Goal: Task Accomplishment & Management: Contribute content

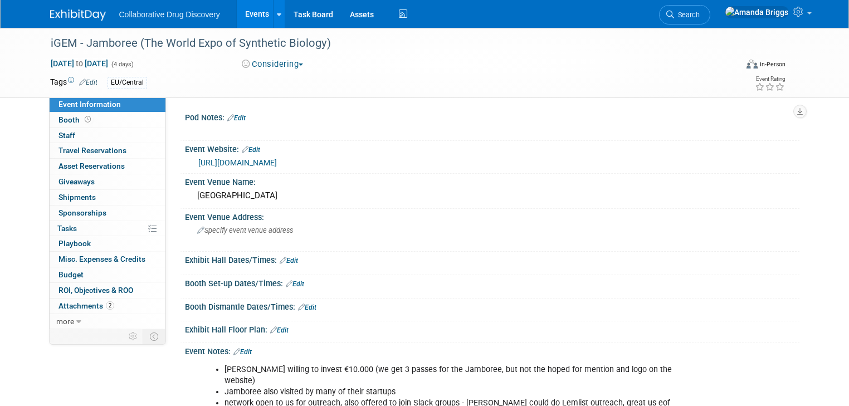
click at [301, 64] on span "button" at bounding box center [301, 65] width 4 height 2
click at [275, 115] on link "Not Going" at bounding box center [283, 114] width 88 height 16
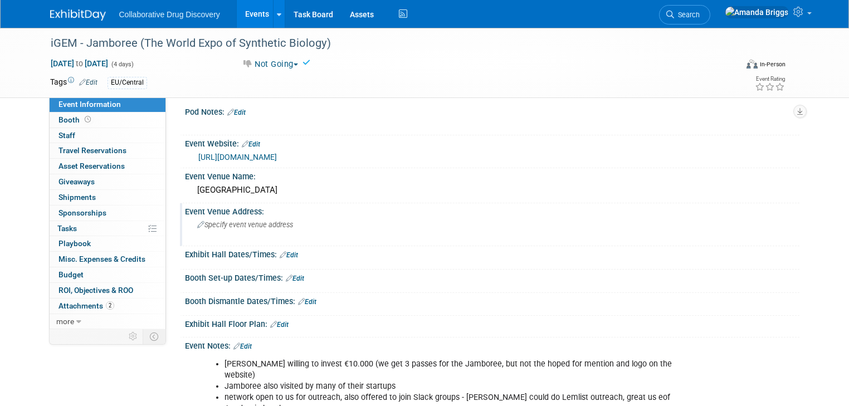
scroll to position [89, 0]
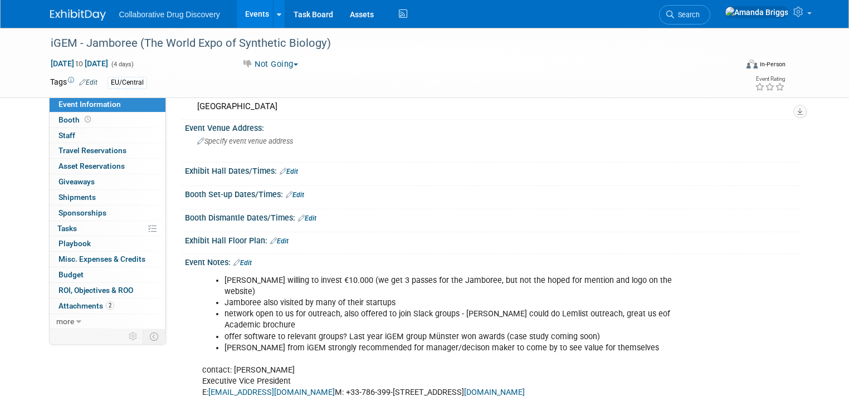
click at [239, 262] on link "Edit" at bounding box center [242, 263] width 18 height 8
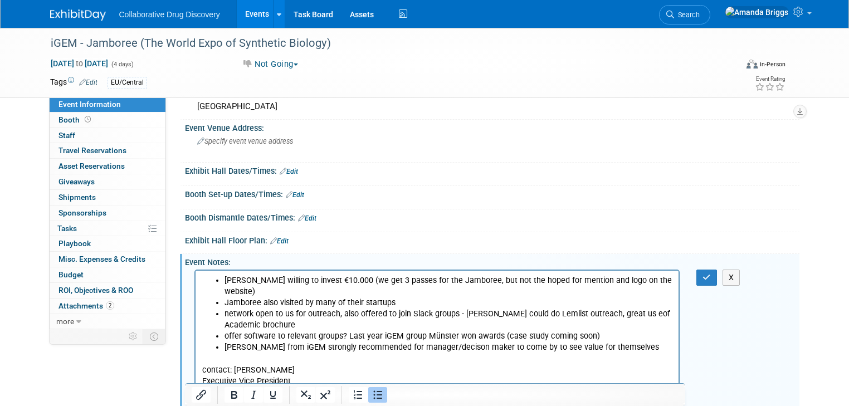
scroll to position [0, 0]
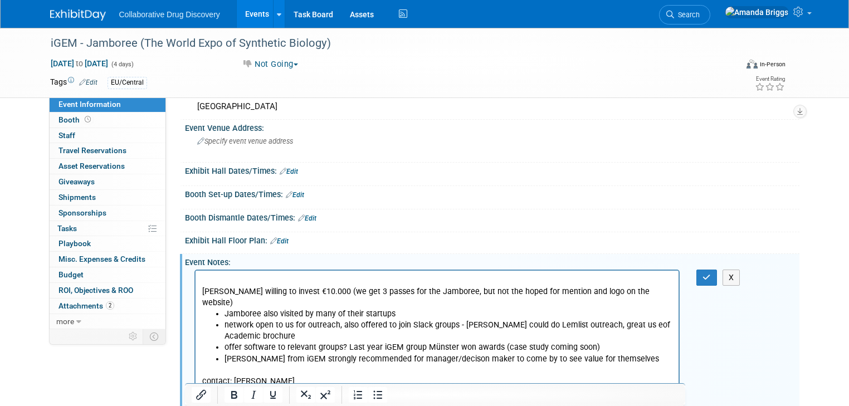
click at [225, 278] on p "Rich Text Area. Press ALT-0 for help." at bounding box center [437, 280] width 471 height 11
click at [293, 280] on p "12AUG2025 - from Mel -" at bounding box center [437, 280] width 471 height 11
click at [711, 275] on icon "button" at bounding box center [707, 278] width 8 height 8
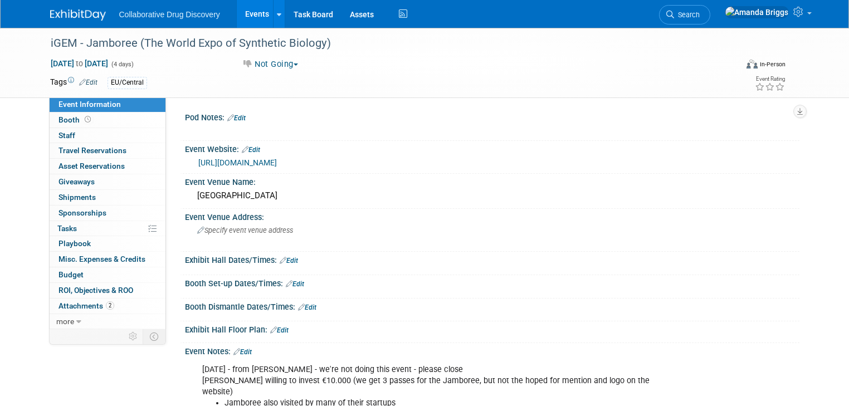
click at [82, 84] on link "Edit" at bounding box center [88, 83] width 18 height 8
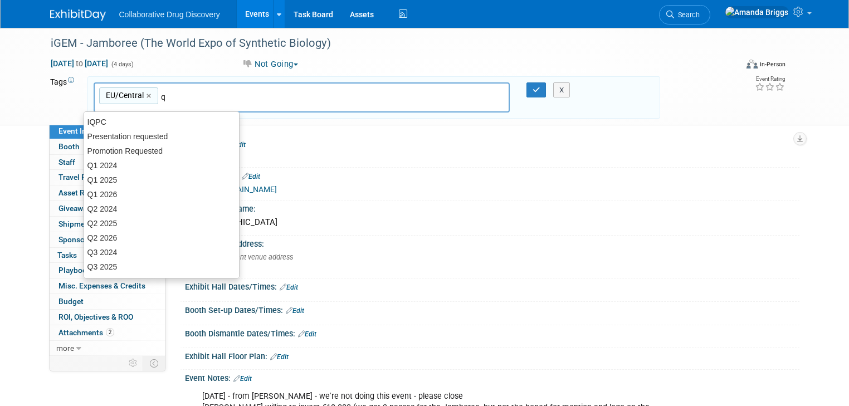
type input "q4"
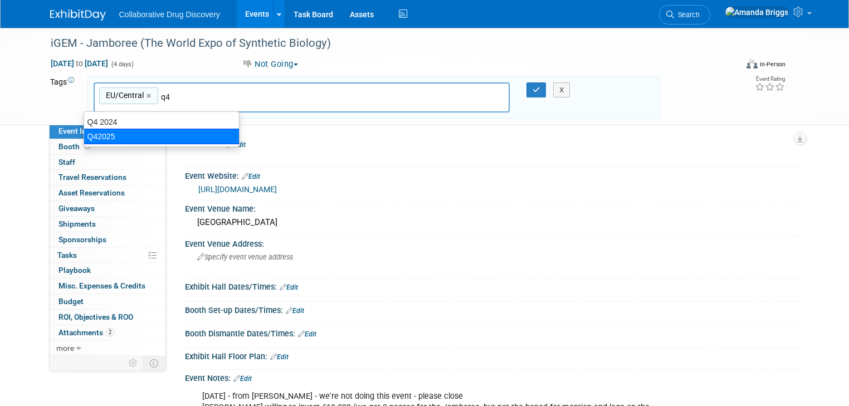
click at [107, 137] on div "Q42025" at bounding box center [162, 137] width 156 height 16
type input "EU/Central, Q42025"
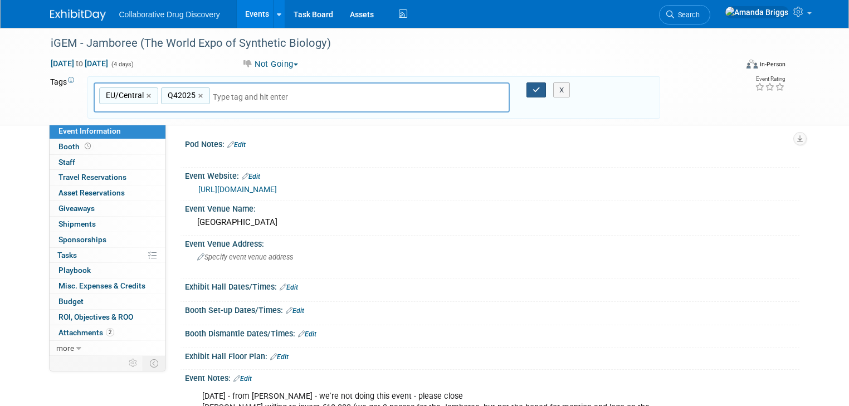
click at [536, 91] on icon "button" at bounding box center [537, 89] width 8 height 7
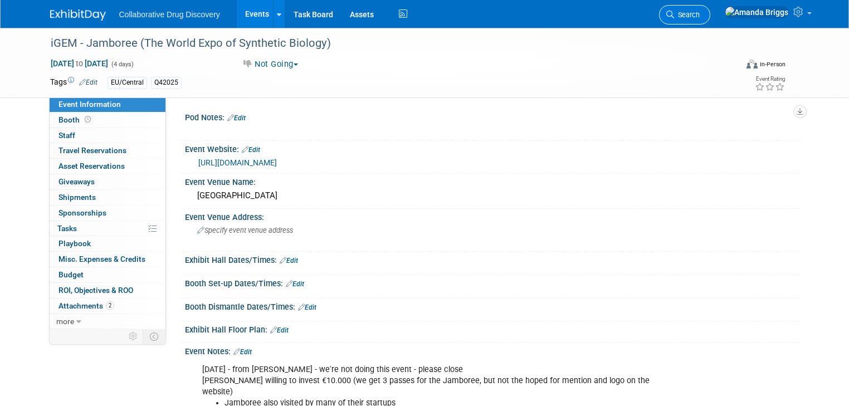
click at [711, 20] on link "Search" at bounding box center [684, 15] width 51 height 20
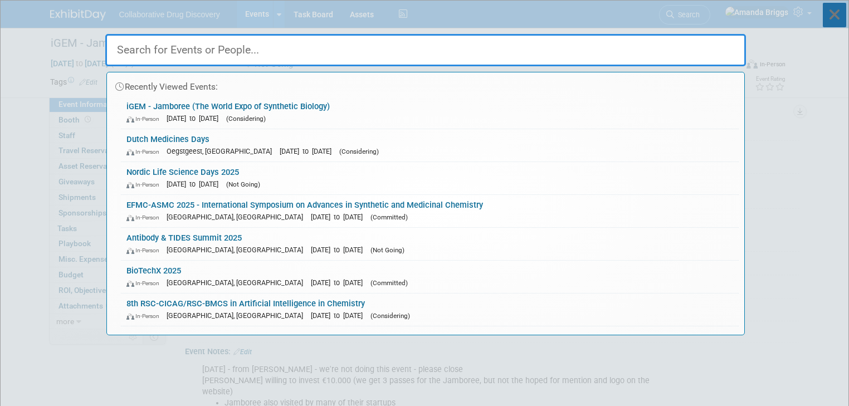
click at [834, 14] on icon at bounding box center [834, 15] width 23 height 25
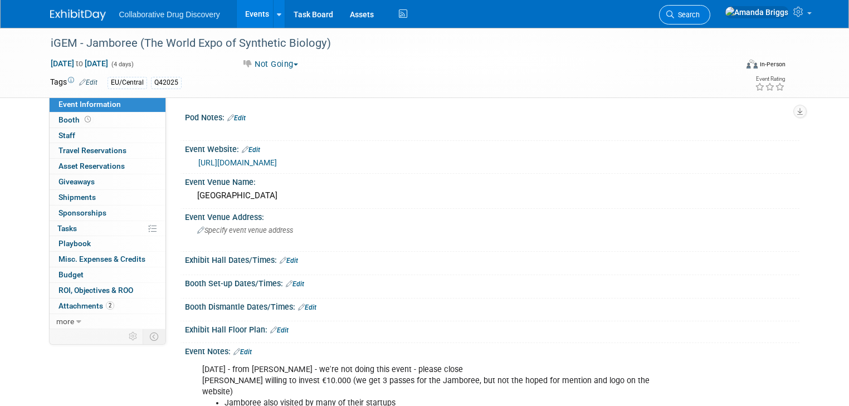
click at [700, 11] on span "Search" at bounding box center [687, 15] width 26 height 8
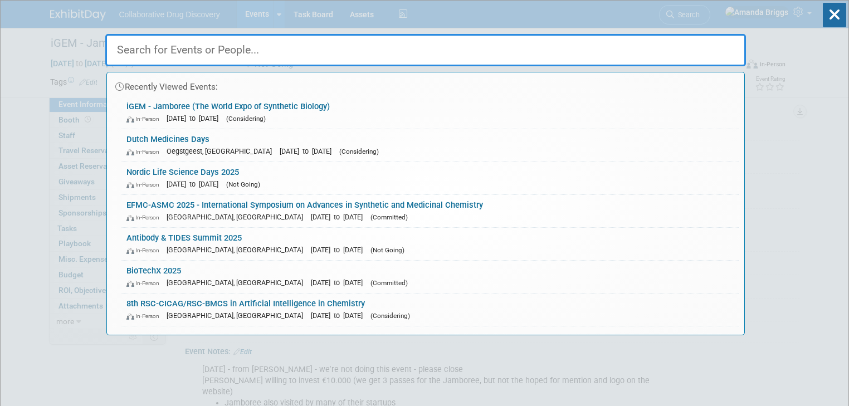
click at [517, 55] on input "text" at bounding box center [425, 50] width 641 height 32
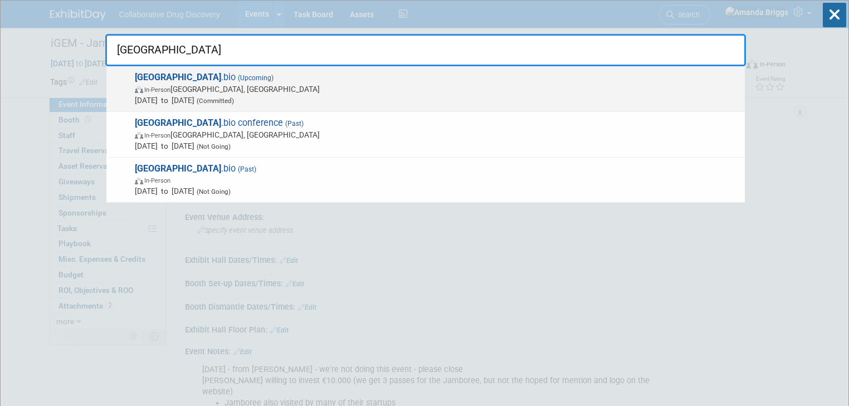
type input "prague"
click at [236, 76] on span "(Upcoming)" at bounding box center [255, 78] width 38 height 8
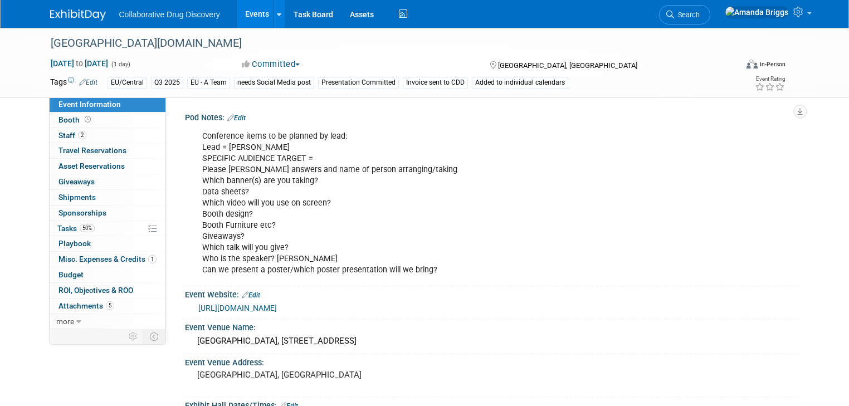
click at [237, 118] on link "Edit" at bounding box center [236, 118] width 18 height 8
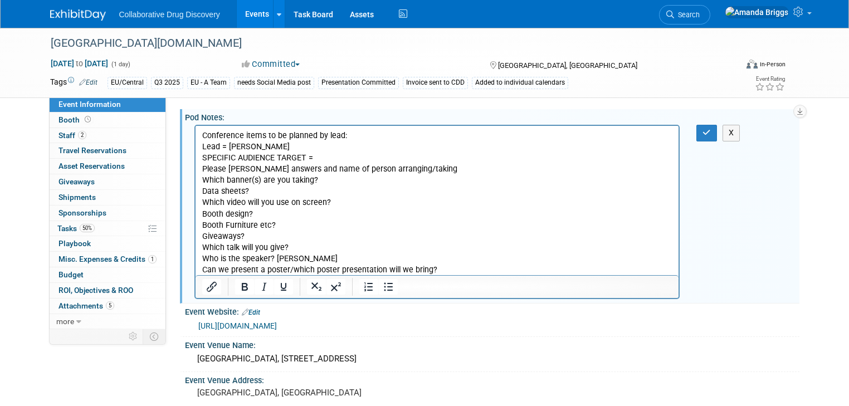
click at [295, 246] on p "Conference items to be planned by lead: Lead = Renate SPECIFIC AUDIENCE TARGET …" at bounding box center [437, 202] width 471 height 145
click at [272, 215] on p "Conference items to be planned by lead: Lead = Renate SPECIFIC AUDIENCE TARGET …" at bounding box center [437, 202] width 471 height 145
click at [322, 181] on p "Conference items to be planned by lead: Lead = Renate SPECIFIC AUDIENCE TARGET …" at bounding box center [437, 202] width 471 height 145
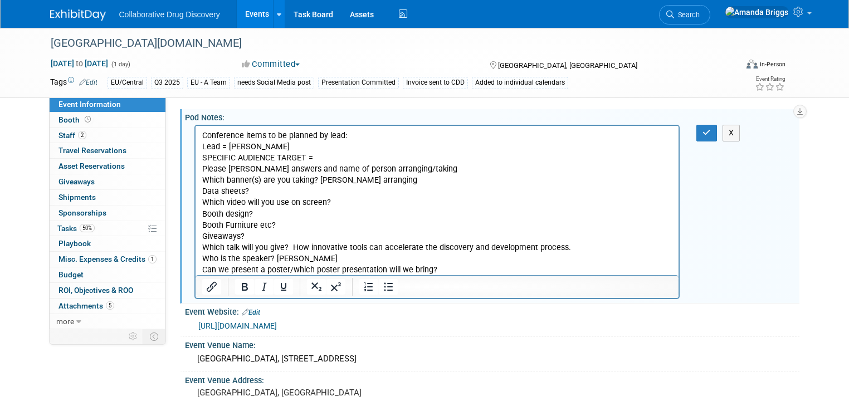
click at [323, 182] on p "Conference items to be planned by lead: Lead = Renate SPECIFIC AUDIENCE TARGET …" at bounding box center [437, 202] width 471 height 145
click at [397, 178] on p "Conference items to be planned by lead: Lead = Renate SPECIFIC AUDIENCE TARGET …" at bounding box center [437, 202] width 471 height 145
click at [361, 207] on p "Conference items to be planned by lead: Lead = Renate SPECIFIC AUDIENCE TARGET …" at bounding box center [437, 202] width 471 height 145
click at [717, 137] on button "button" at bounding box center [707, 133] width 21 height 16
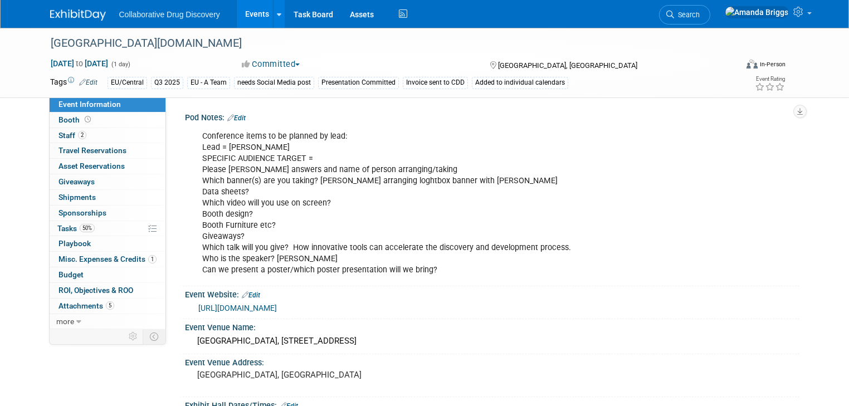
click at [249, 15] on link "Events" at bounding box center [257, 14] width 41 height 28
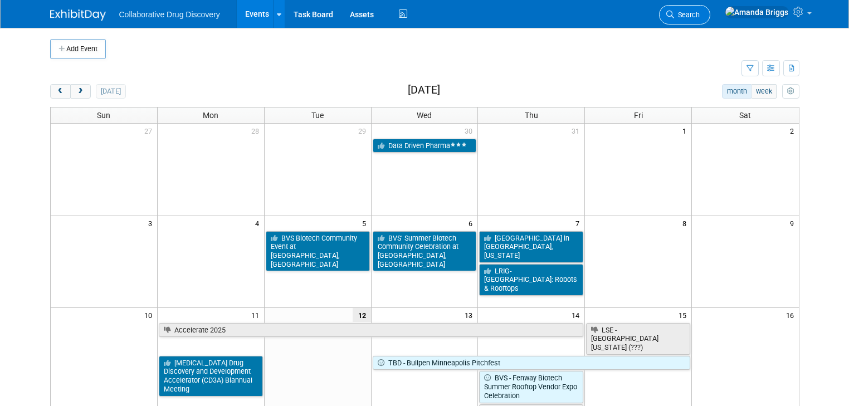
click at [700, 15] on span "Search" at bounding box center [687, 15] width 26 height 8
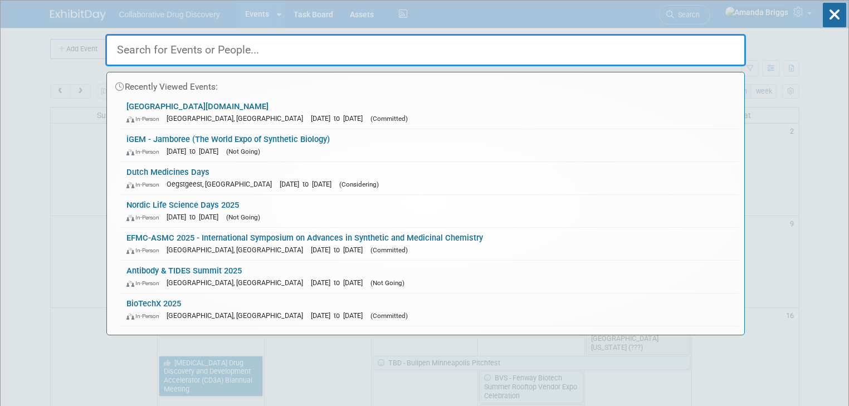
click at [257, 46] on input "text" at bounding box center [425, 50] width 641 height 32
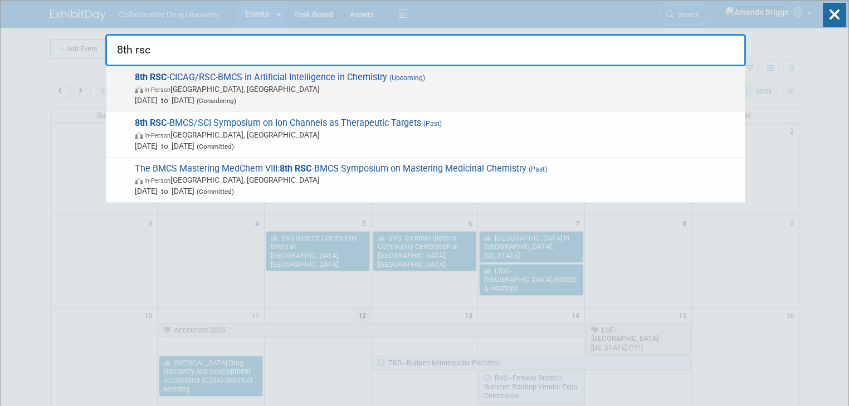
type input "8th rsc"
click at [212, 78] on span "8th RSC -CICAG/RSC-BMCS in Artificial Intelligence in Chemistry (Upcoming) In-P…" at bounding box center [436, 89] width 608 height 34
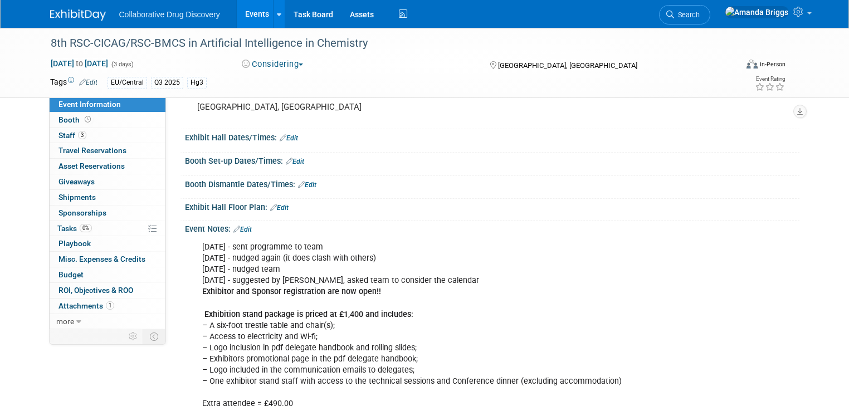
scroll to position [134, 0]
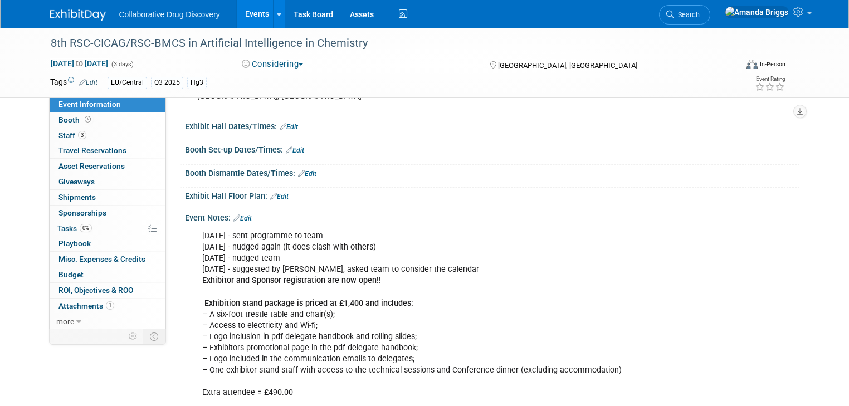
click at [237, 217] on link "Edit" at bounding box center [242, 219] width 18 height 8
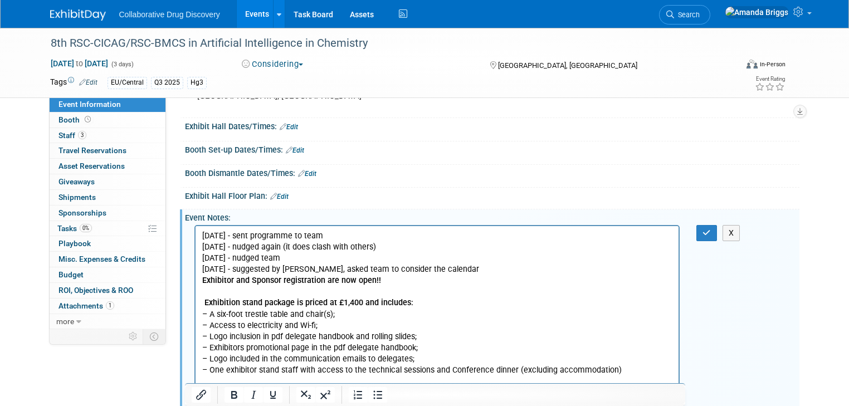
scroll to position [0, 0]
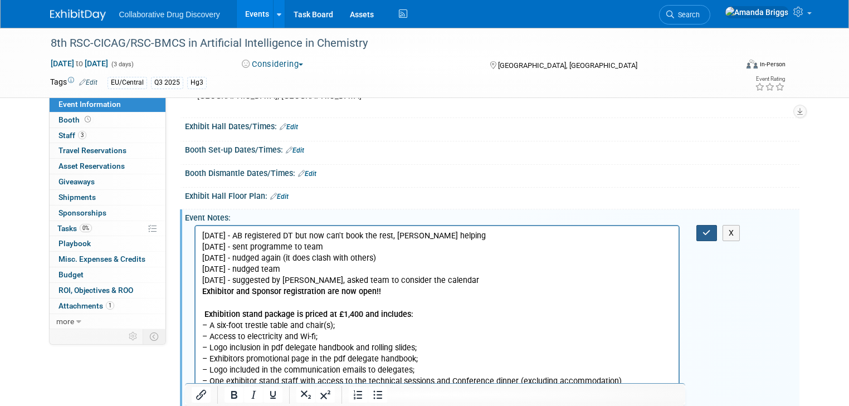
click at [711, 234] on icon "button" at bounding box center [707, 233] width 8 height 8
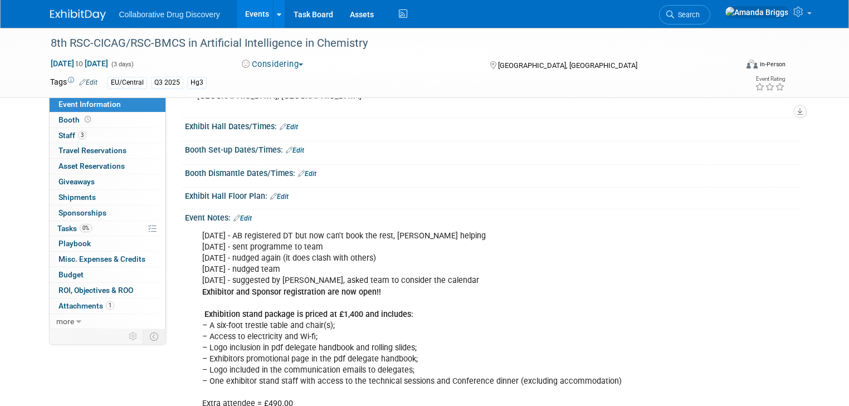
click at [300, 62] on button "Considering" at bounding box center [273, 65] width 70 height 12
click at [283, 84] on link "Committed" at bounding box center [283, 83] width 88 height 16
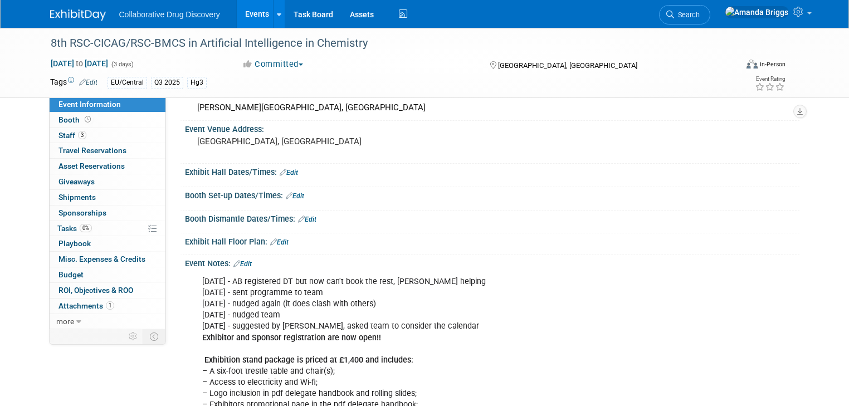
scroll to position [89, 0]
click at [243, 261] on link "Edit" at bounding box center [242, 263] width 18 height 8
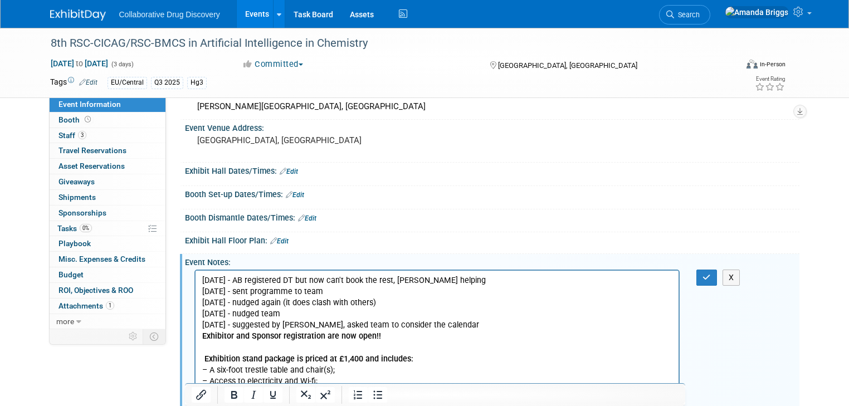
scroll to position [0, 0]
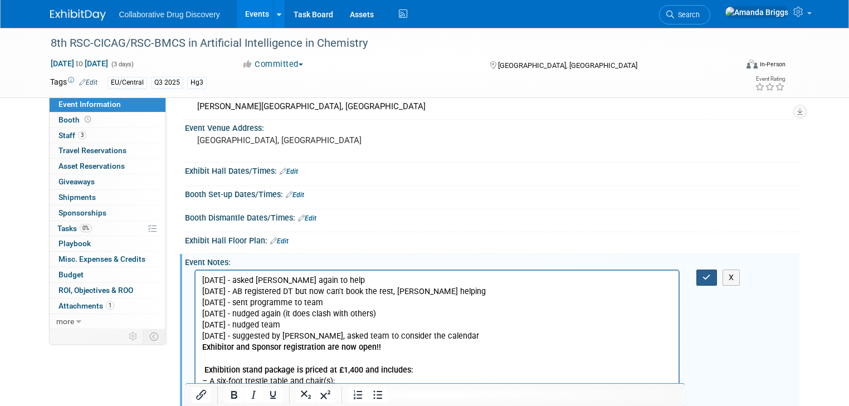
click at [711, 279] on icon "button" at bounding box center [707, 278] width 8 height 8
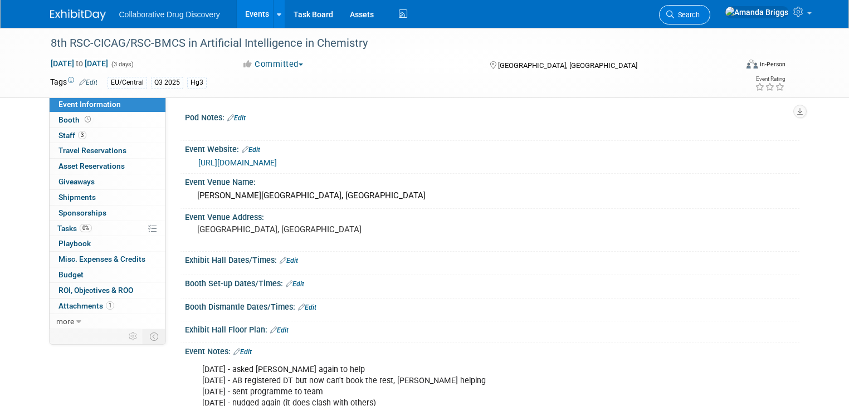
click at [700, 12] on span "Search" at bounding box center [687, 15] width 26 height 8
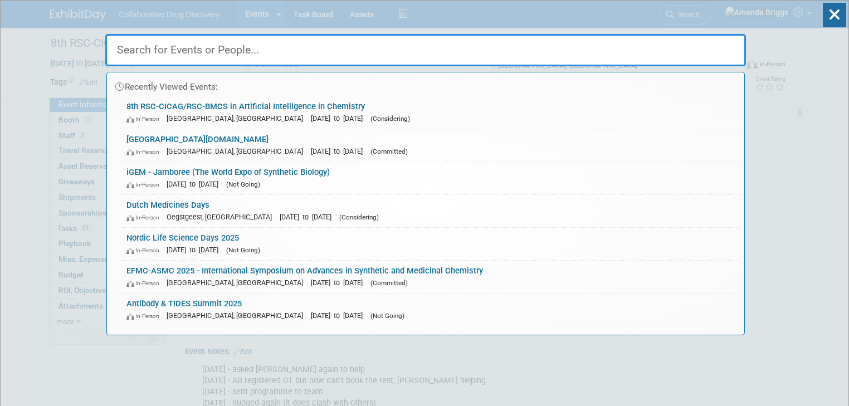
click at [484, 46] on input "text" at bounding box center [425, 50] width 641 height 32
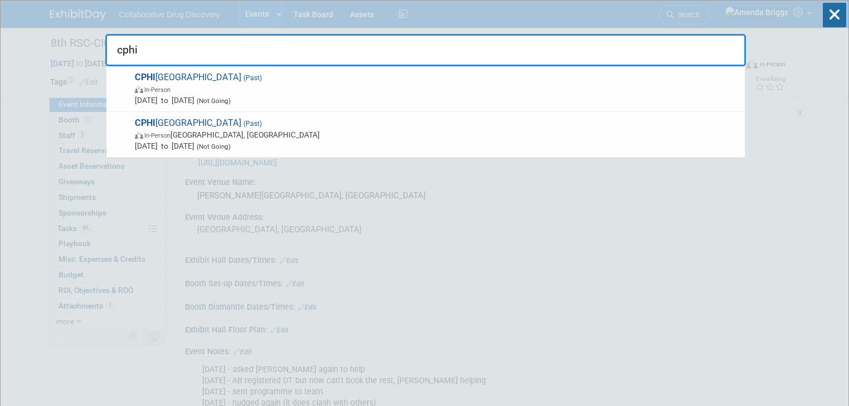
type input "cphi"
click at [830, 14] on icon at bounding box center [834, 15] width 23 height 25
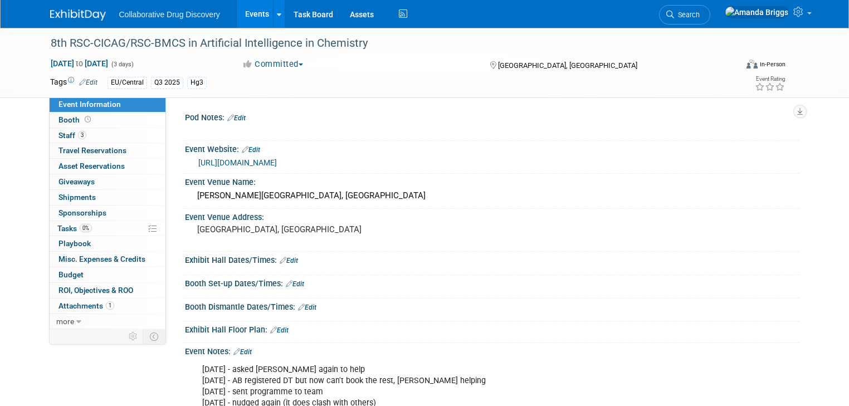
click at [244, 13] on link "Events" at bounding box center [257, 14] width 41 height 28
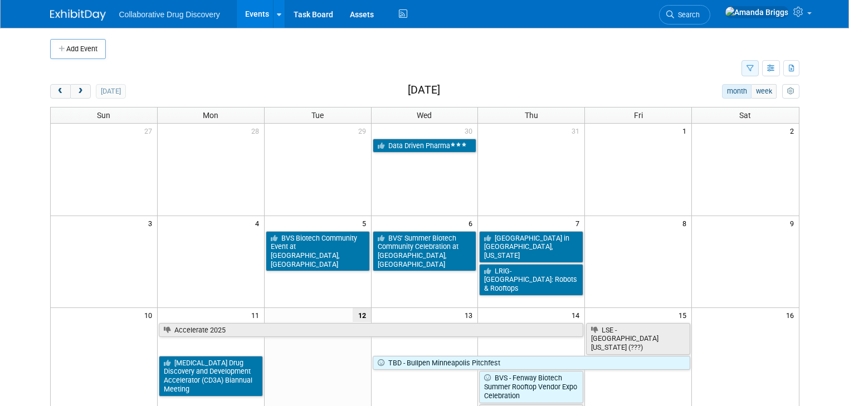
click at [754, 65] on icon "button" at bounding box center [750, 68] width 7 height 7
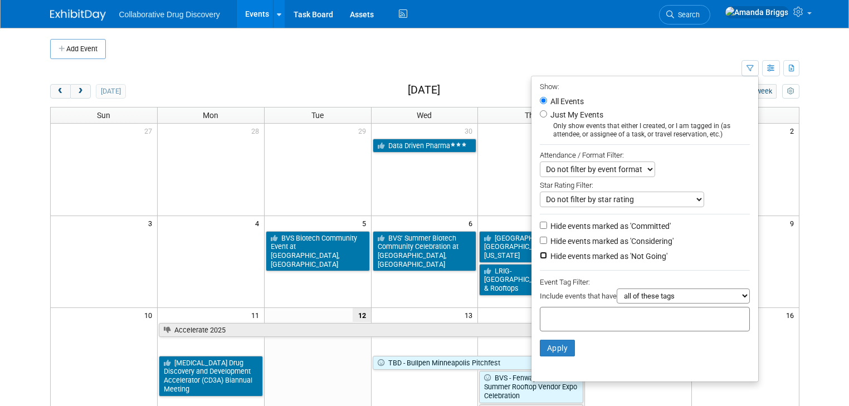
click at [545, 254] on input "Hide events marked as 'Not Going'" at bounding box center [543, 255] width 7 height 7
checkbox input "true"
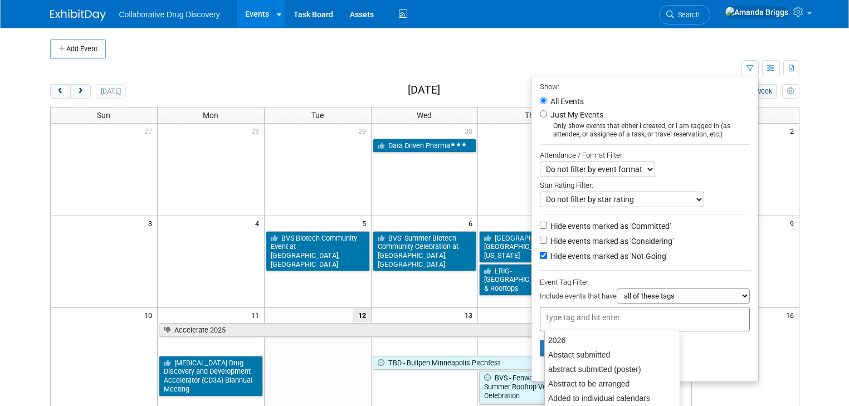
click at [586, 315] on input "text" at bounding box center [589, 317] width 89 height 11
type input "eu"
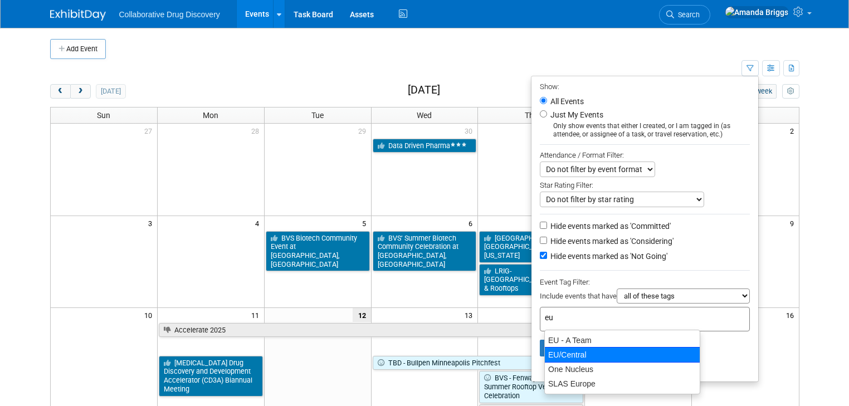
click at [566, 353] on div "EU/Central" at bounding box center [622, 355] width 156 height 16
type input "EU/Central"
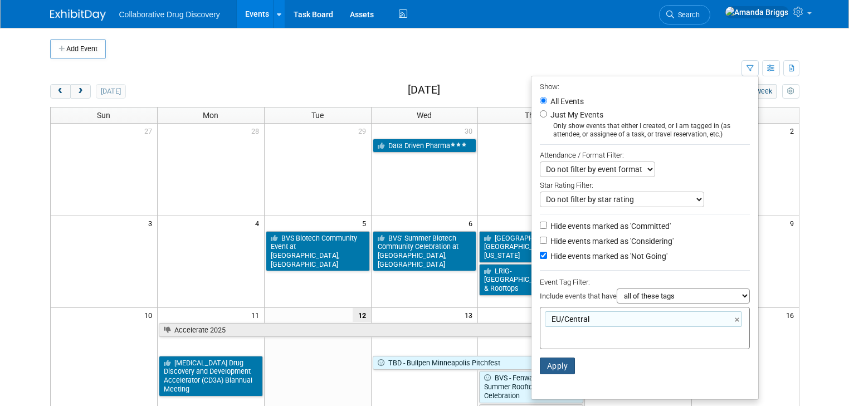
click at [563, 359] on button "Apply" at bounding box center [558, 366] width 36 height 17
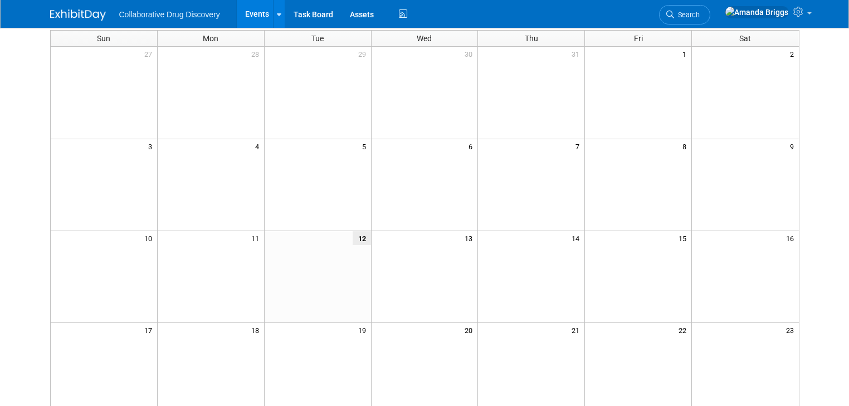
scroll to position [223, 0]
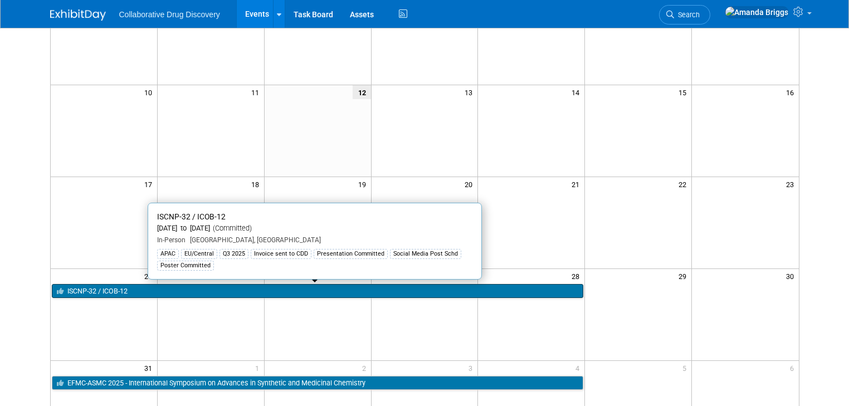
click at [254, 290] on link "ISCNP-32 / ICOB-12" at bounding box center [318, 291] width 532 height 14
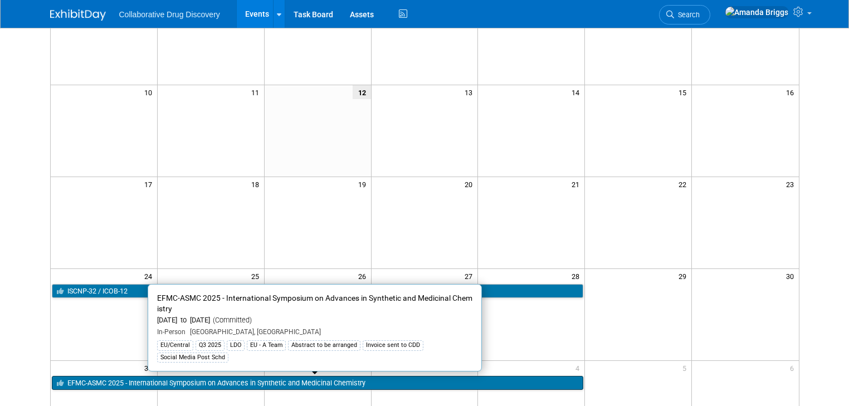
click at [380, 385] on link "EFMC-ASMC 2025 - International Symposium on Advances in Synthetic and Medicinal…" at bounding box center [318, 383] width 532 height 14
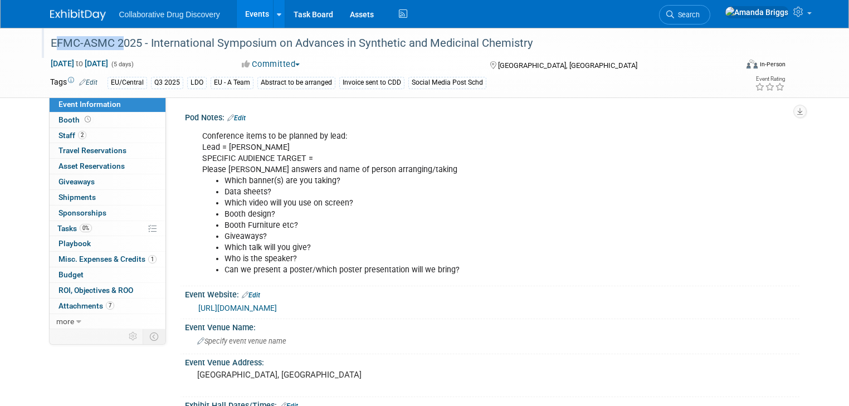
drag, startPoint x: 107, startPoint y: 43, endPoint x: 36, endPoint y: 41, distance: 70.8
click at [47, 41] on div "EFMC-ASMC 2025 - International Symposium on Advances in Synthetic and Medicinal…" at bounding box center [385, 43] width 677 height 20
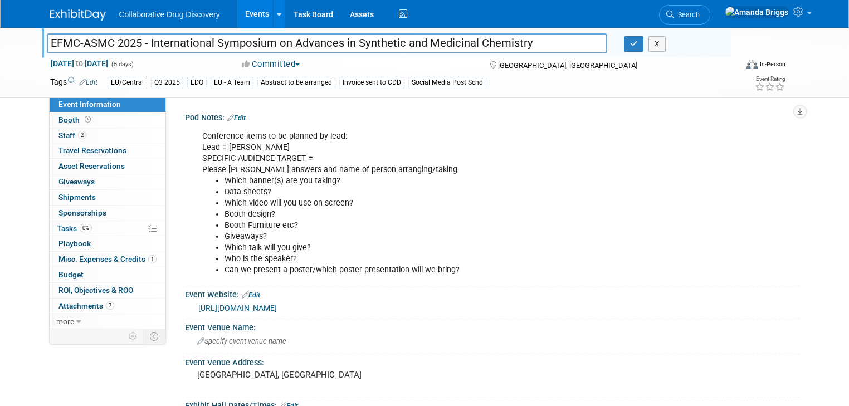
click at [133, 42] on input "EFMC-ASMC 2025 - International Symposium on Advances in Synthetic and Medicinal…" at bounding box center [327, 43] width 561 height 20
drag, startPoint x: 105, startPoint y: 43, endPoint x: 40, endPoint y: 46, distance: 64.7
click at [47, 46] on input "EFMC-ASMC 2025 - International Symposium on Advances in Synthetic and Medicinal…" at bounding box center [327, 43] width 561 height 20
click at [84, 262] on span "Misc. Expenses & Credits 1" at bounding box center [108, 259] width 98 height 9
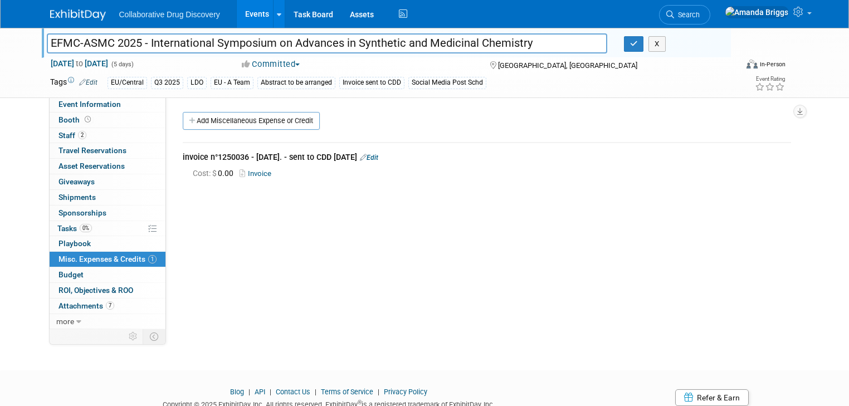
click at [254, 173] on link "Invoice" at bounding box center [258, 173] width 36 height 8
click at [98, 108] on span "Event Information" at bounding box center [90, 104] width 62 height 9
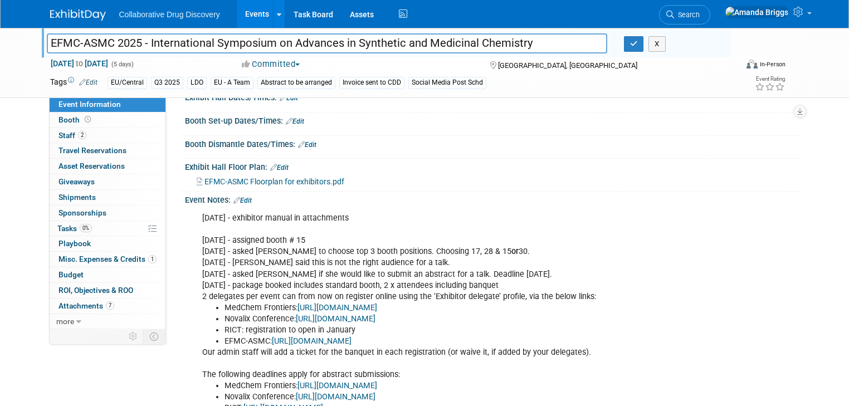
scroll to position [312, 0]
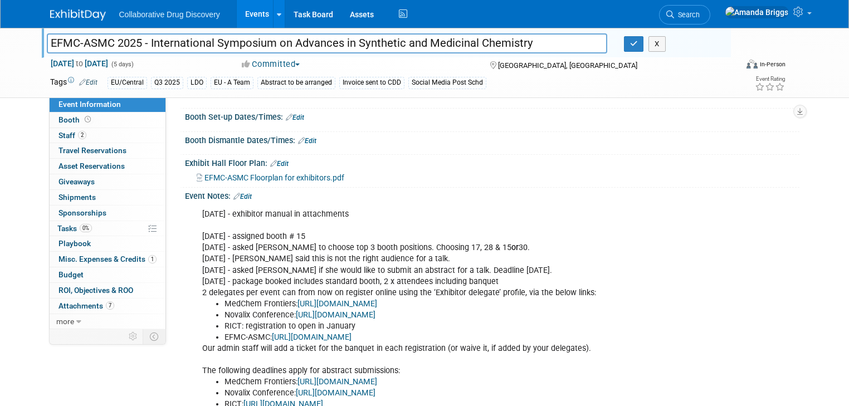
click at [239, 193] on link "Edit" at bounding box center [242, 197] width 18 height 8
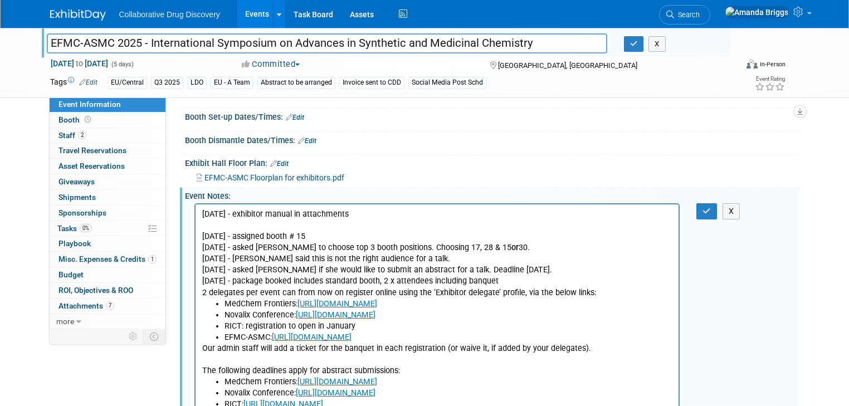
scroll to position [0, 0]
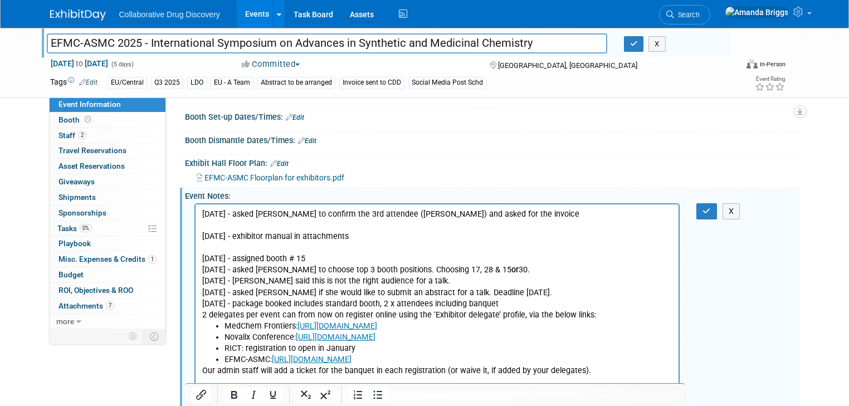
click at [523, 216] on p "12AUG2025 - asked Maud to confirm the 3rd attendee (Mariana) and asked for the …" at bounding box center [437, 214] width 471 height 11
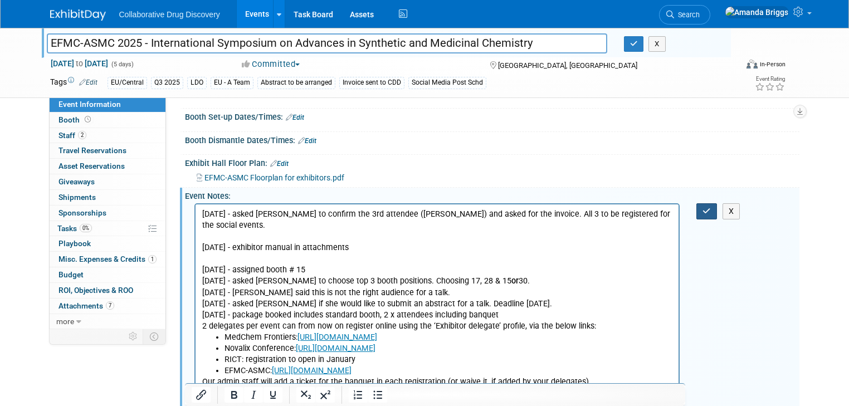
click at [707, 208] on button "button" at bounding box center [707, 211] width 21 height 16
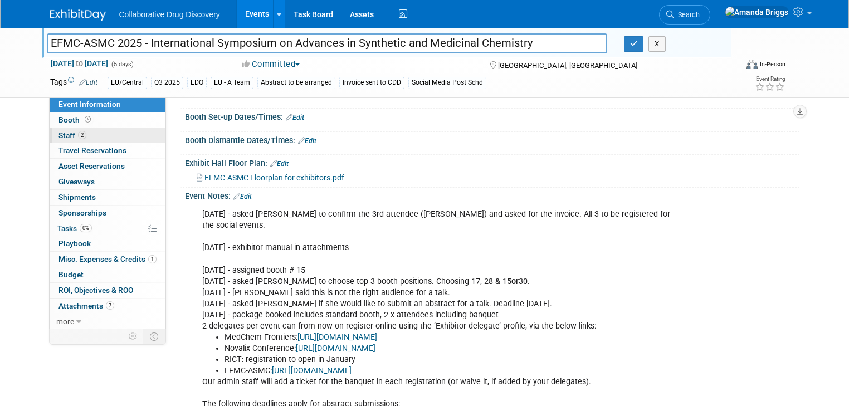
click at [62, 133] on span "Staff 2" at bounding box center [73, 135] width 28 height 9
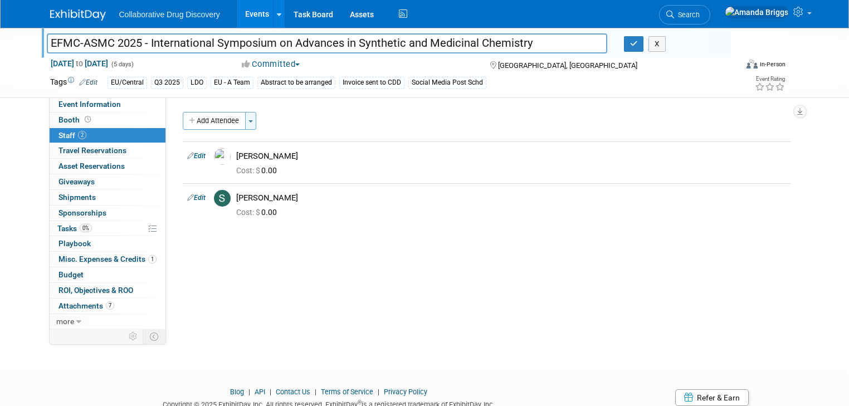
click at [249, 120] on span "button" at bounding box center [251, 121] width 4 height 2
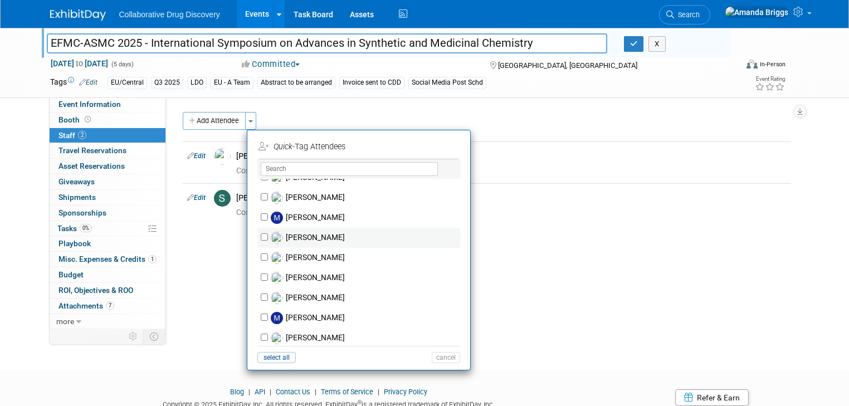
scroll to position [669, 0]
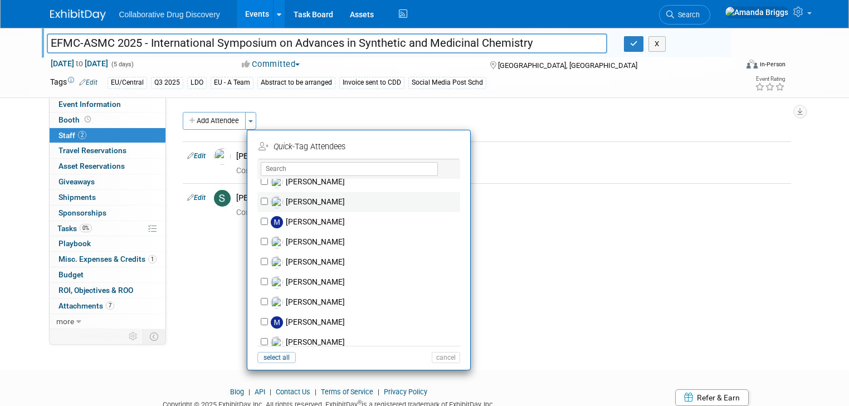
click at [268, 200] on label "Mariana Vaschetto" at bounding box center [366, 202] width 196 height 20
click at [261, 200] on input "Mariana Vaschetto" at bounding box center [264, 201] width 7 height 7
checkbox input "true"
click at [434, 144] on button "Apply" at bounding box center [442, 147] width 34 height 16
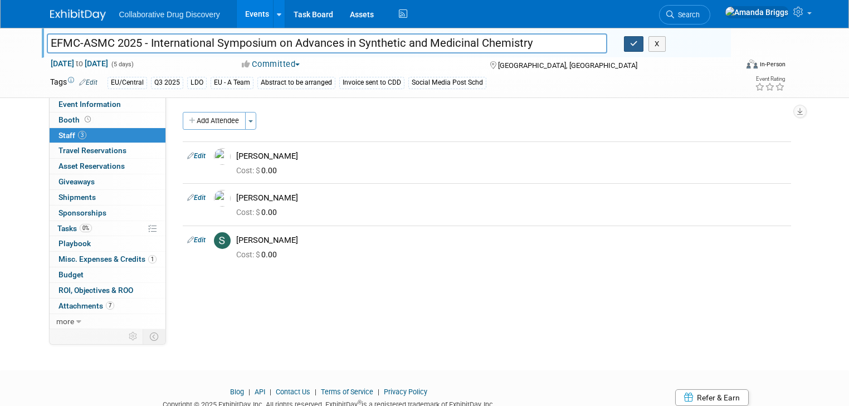
click at [637, 43] on icon "button" at bounding box center [634, 43] width 8 height 7
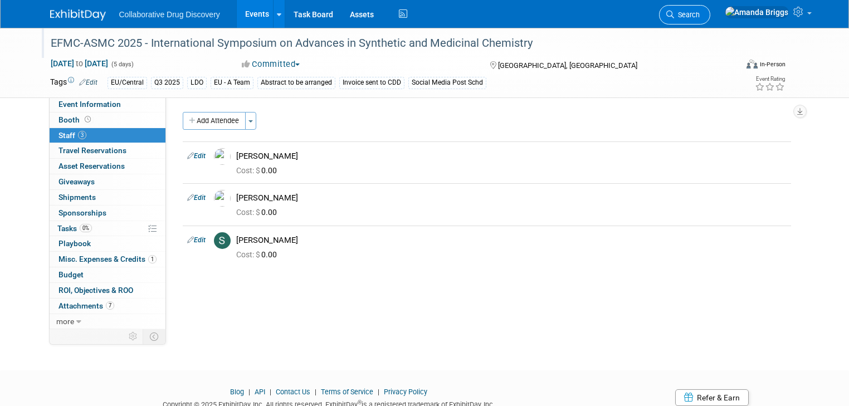
click at [700, 12] on span "Search" at bounding box center [687, 15] width 26 height 8
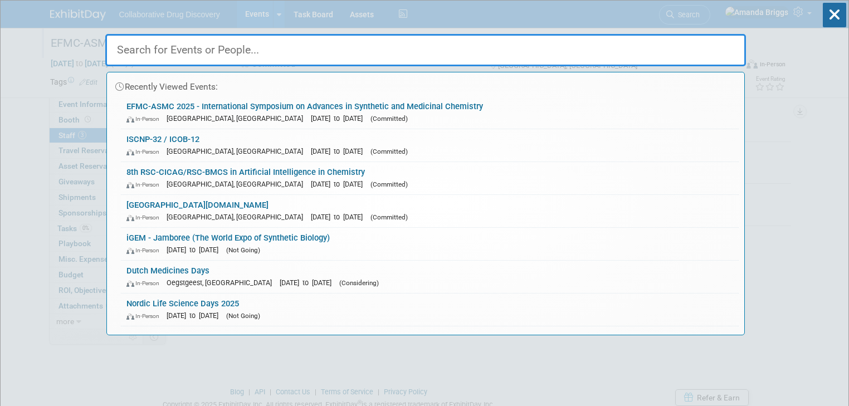
click at [378, 38] on input "text" at bounding box center [425, 50] width 641 height 32
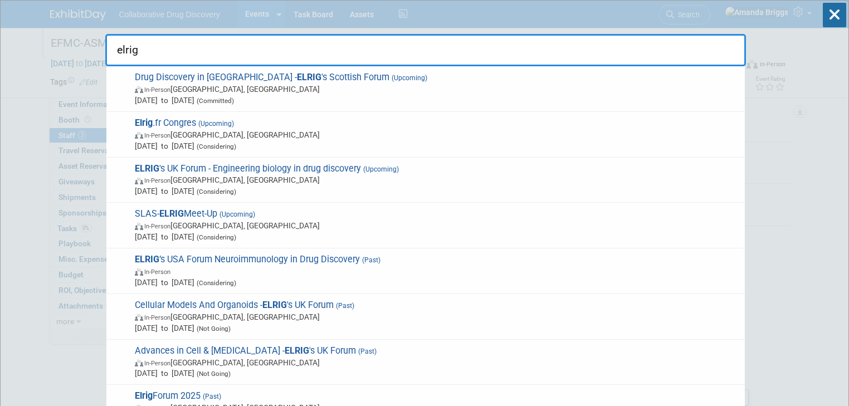
drag, startPoint x: 149, startPoint y: 43, endPoint x: 114, endPoint y: 47, distance: 35.8
click at [114, 47] on input "elrig" at bounding box center [425, 50] width 641 height 32
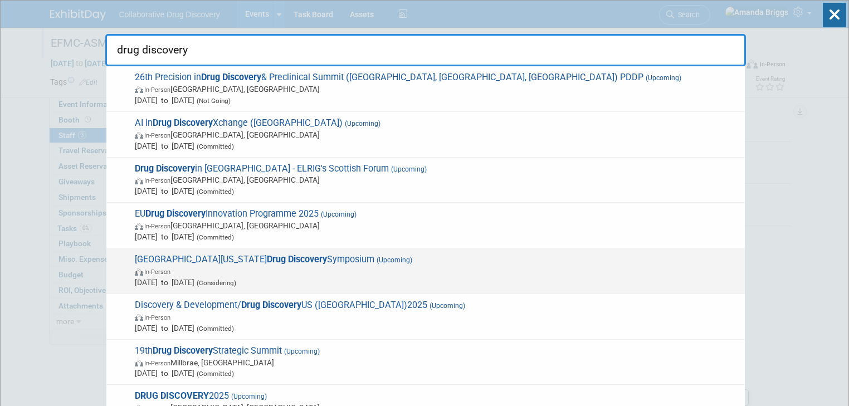
scroll to position [45, 0]
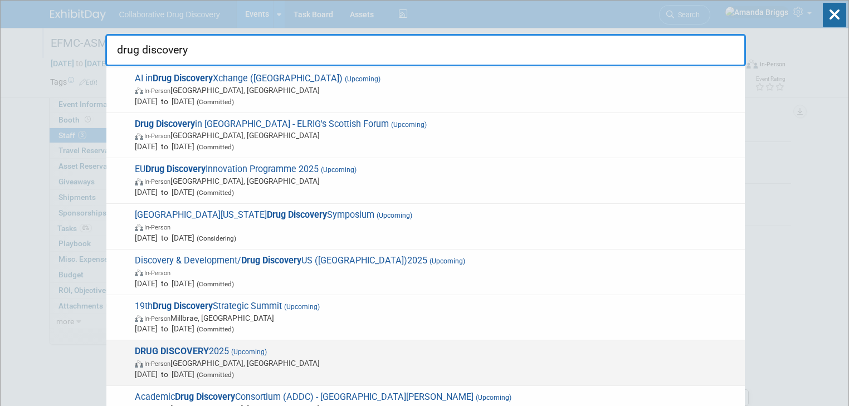
type input "drug discovery"
click at [185, 348] on strong "DRUG DISCOVERY" at bounding box center [172, 351] width 74 height 11
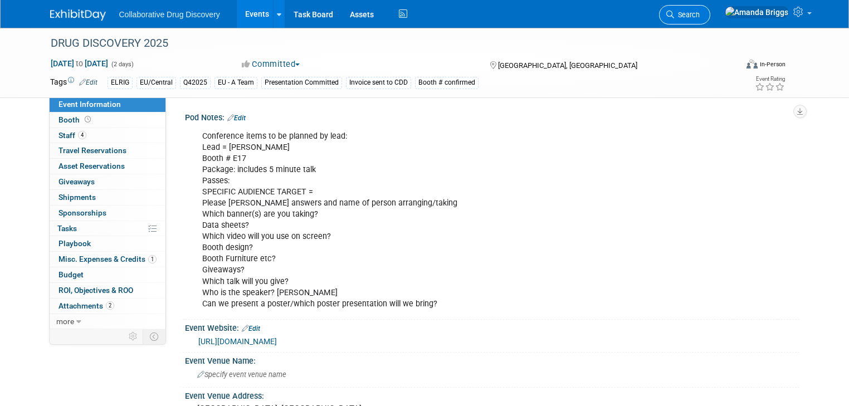
click at [700, 18] on span "Search" at bounding box center [687, 15] width 26 height 8
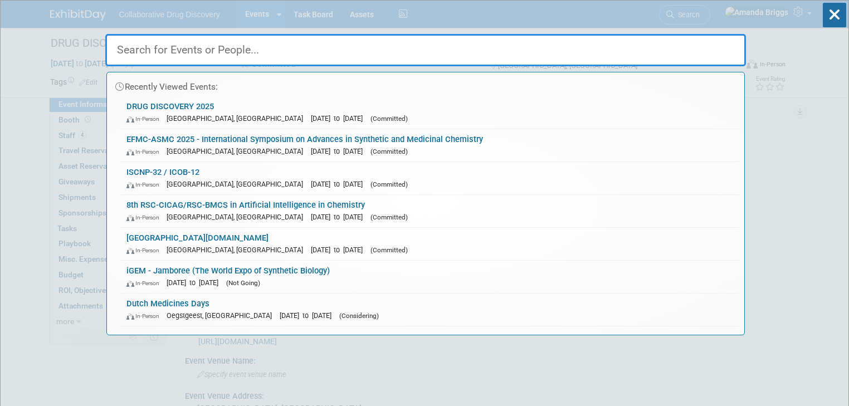
click at [553, 47] on input "text" at bounding box center [425, 50] width 641 height 32
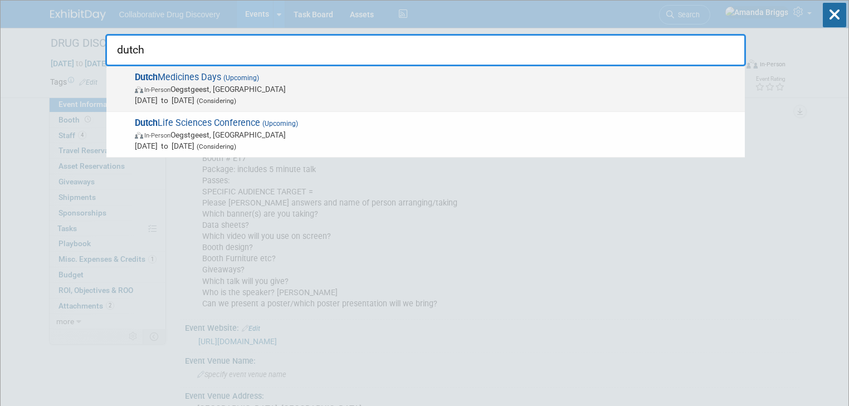
type input "dutch"
click at [181, 78] on span "Dutch Medicines Days (Upcoming) In-Person Oegstgeest, Netherlands Oct 8, 2025 t…" at bounding box center [436, 89] width 608 height 34
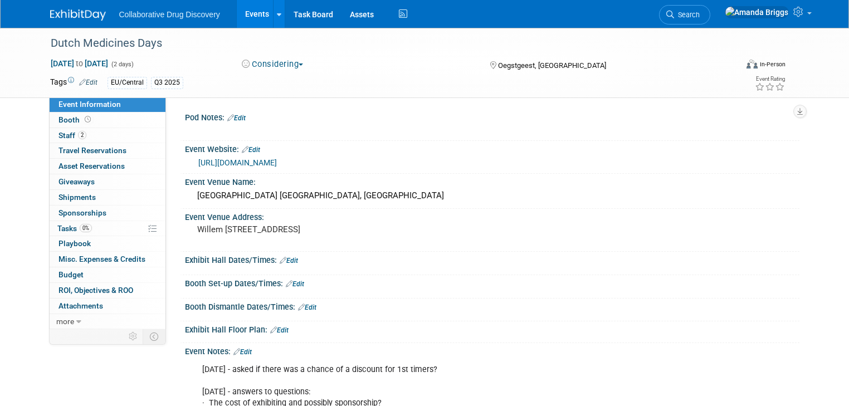
click at [243, 17] on link "Events" at bounding box center [257, 14] width 41 height 28
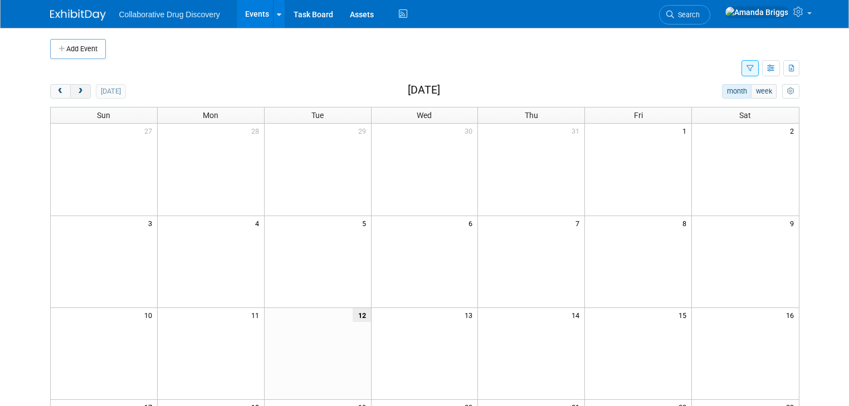
click at [76, 88] on span "next" at bounding box center [80, 91] width 8 height 7
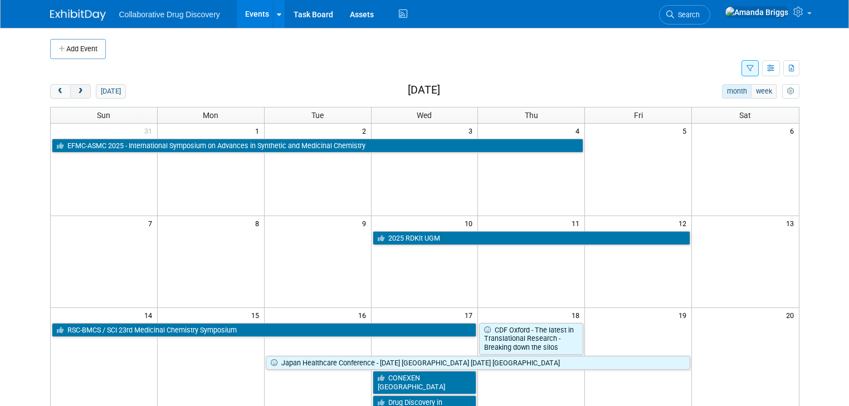
click at [76, 88] on span "next" at bounding box center [80, 91] width 8 height 7
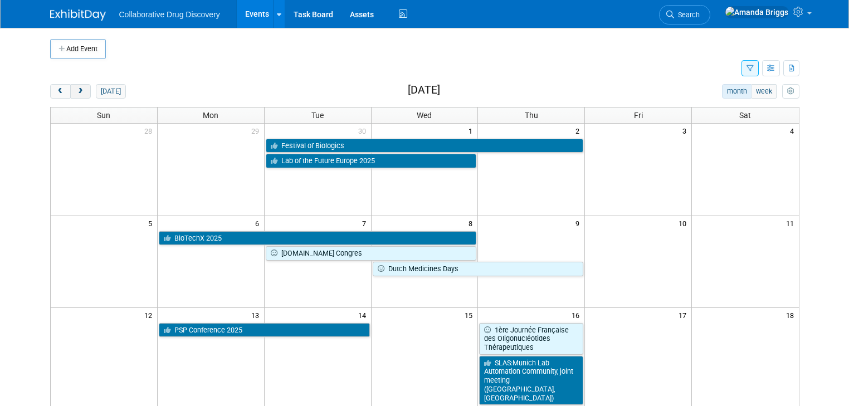
click at [76, 88] on span "next" at bounding box center [80, 91] width 8 height 7
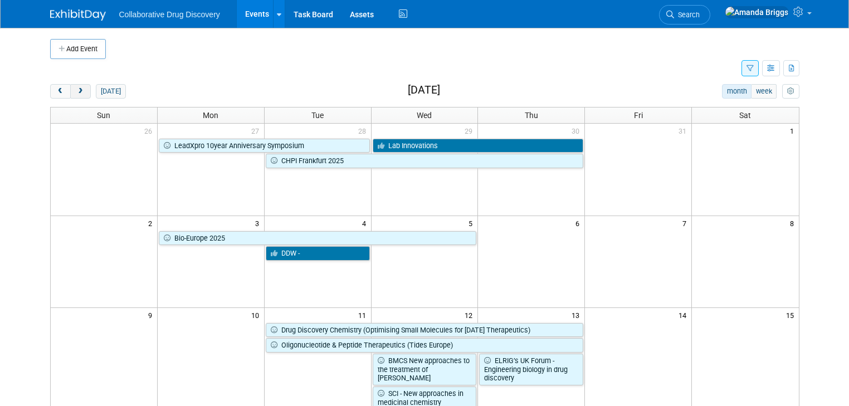
click at [76, 88] on span "next" at bounding box center [80, 91] width 8 height 7
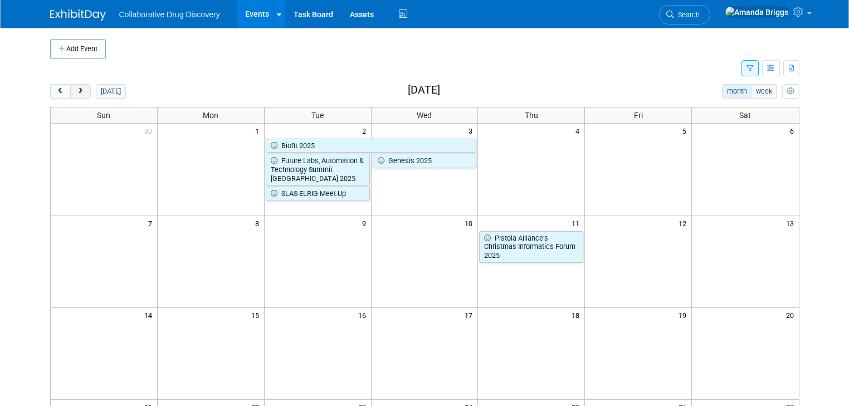
click at [76, 88] on span "next" at bounding box center [80, 91] width 8 height 7
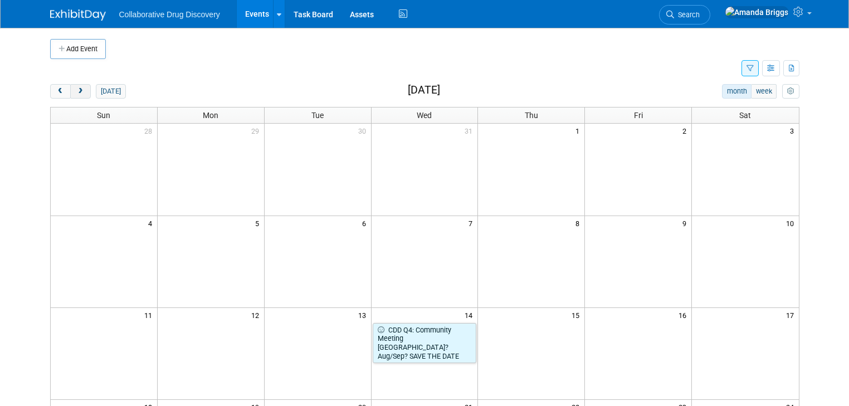
click at [76, 88] on span "next" at bounding box center [80, 91] width 8 height 7
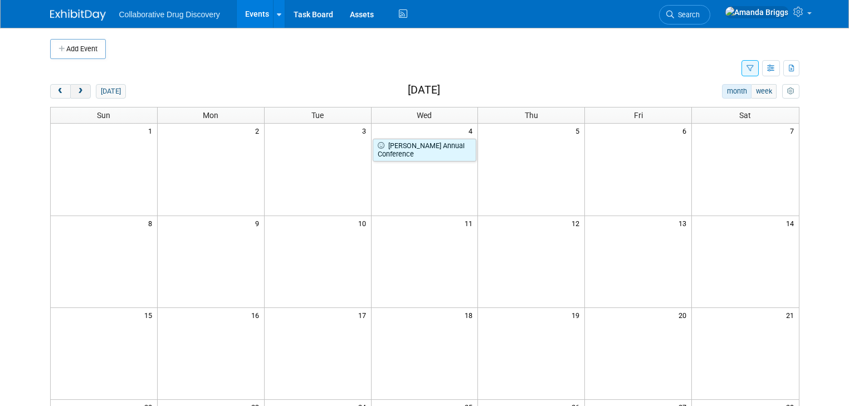
click at [76, 88] on span "next" at bounding box center [80, 91] width 8 height 7
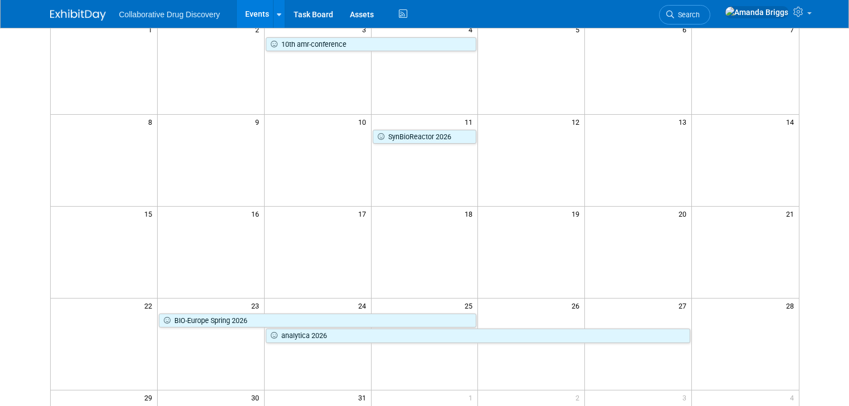
scroll to position [134, 0]
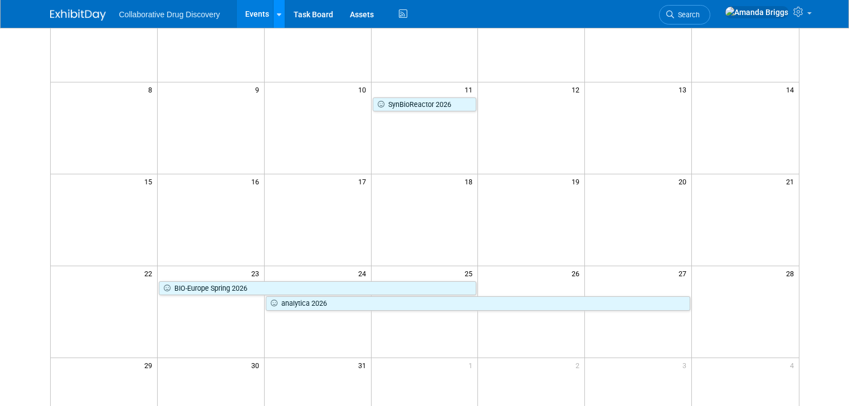
click at [273, 12] on link at bounding box center [279, 14] width 12 height 28
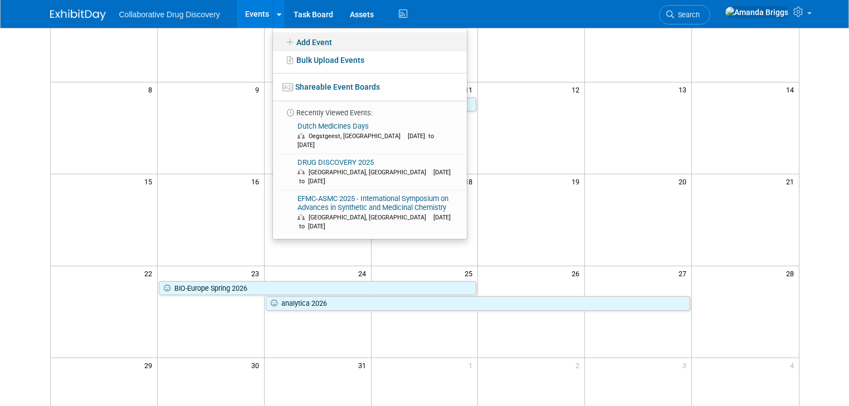
click at [287, 45] on link "Add Event" at bounding box center [370, 41] width 194 height 19
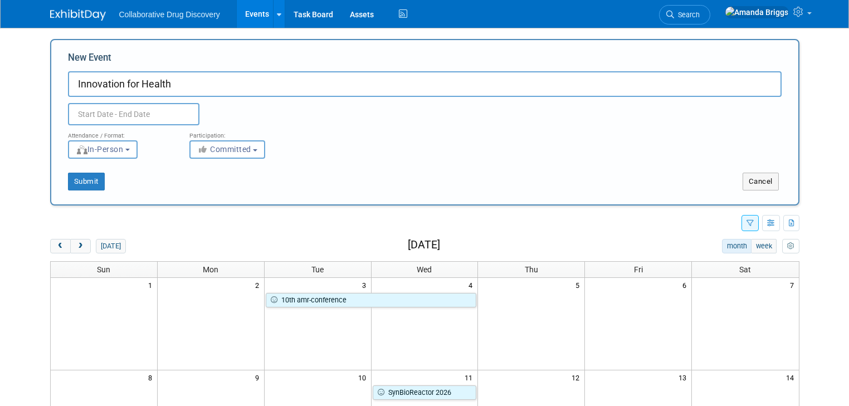
type input "Innovation for Health"
click at [156, 116] on input "text" at bounding box center [134, 114] width 132 height 22
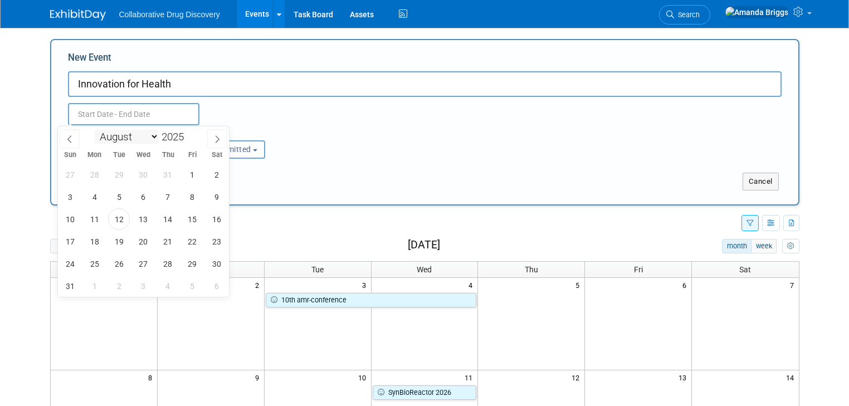
click at [152, 137] on select "January February March April May June July August September October November De…" at bounding box center [127, 137] width 64 height 14
select select "2"
click at [95, 130] on select "January February March April May June July August September October November De…" at bounding box center [127, 137] width 64 height 14
click at [189, 133] on span at bounding box center [188, 133] width 8 height 7
type input "2026"
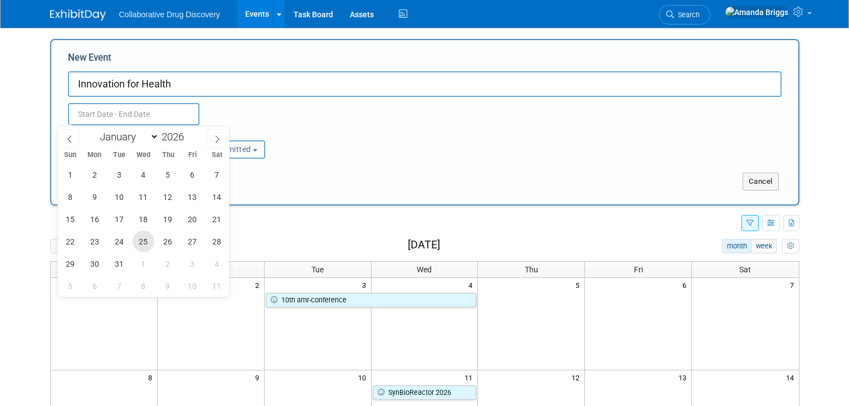
click at [145, 243] on span "25" at bounding box center [144, 242] width 22 height 22
click at [162, 240] on span "26" at bounding box center [168, 242] width 22 height 22
type input "Mar 25, 2026 to Mar 26, 2026"
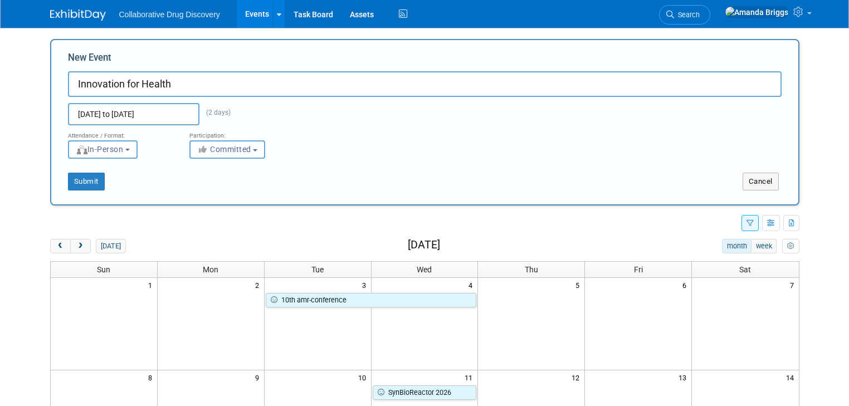
click at [250, 152] on button "Committed" at bounding box center [227, 149] width 76 height 18
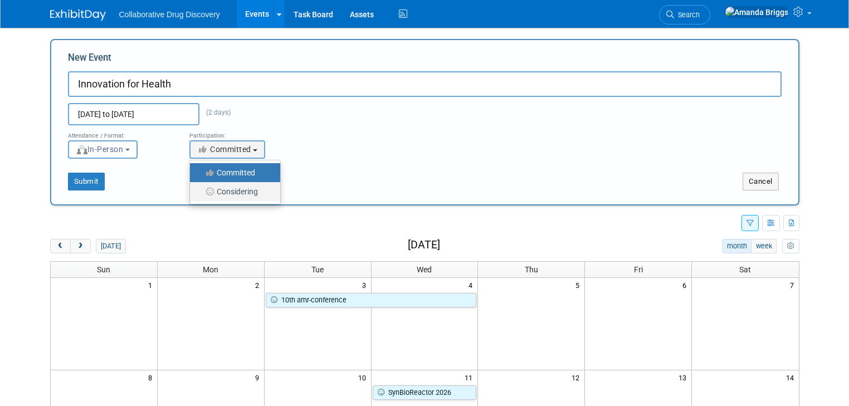
click at [242, 193] on label "Considering" at bounding box center [233, 191] width 74 height 14
click at [200, 193] on input "Considering" at bounding box center [196, 191] width 7 height 7
select select "2"
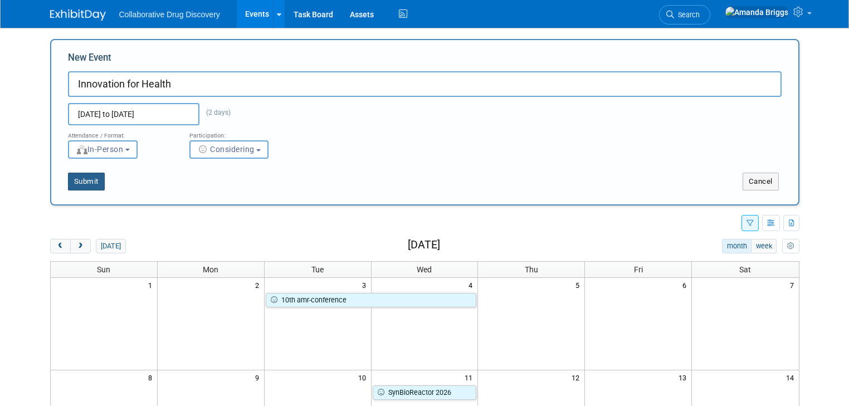
click at [84, 184] on button "Submit" at bounding box center [86, 182] width 37 height 18
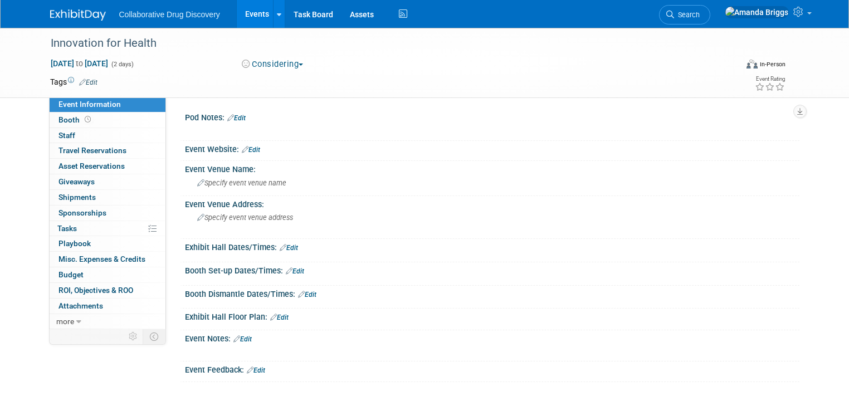
click at [247, 147] on link "Edit" at bounding box center [251, 150] width 18 height 8
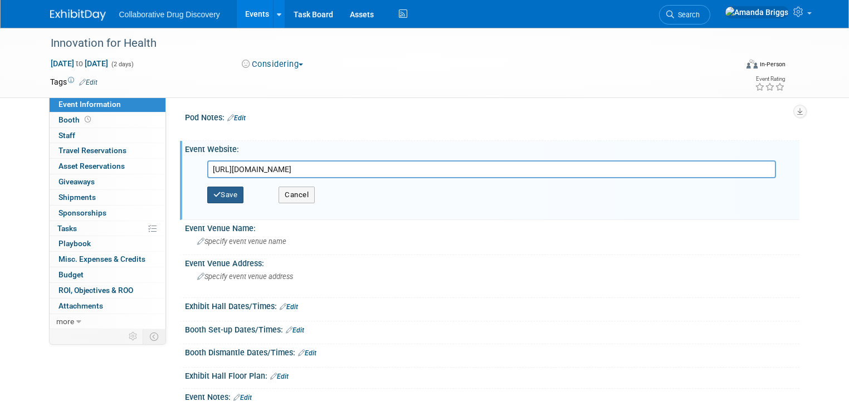
type input "https://www.hyphenprojects.nl/i4h"
click at [225, 193] on button "Save" at bounding box center [225, 195] width 37 height 17
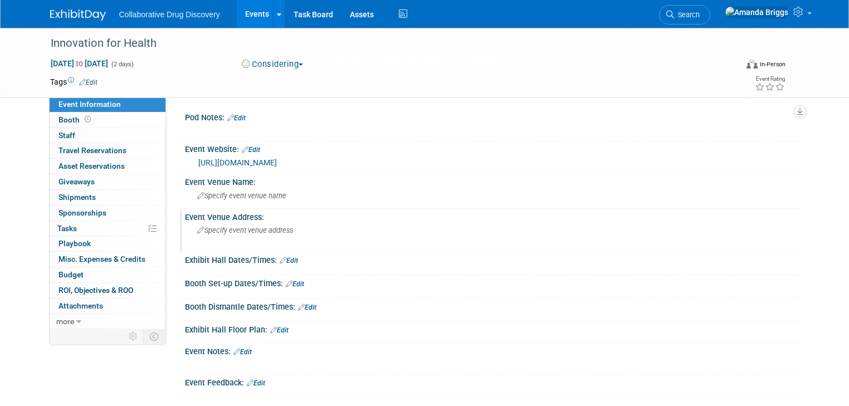
click at [245, 230] on span "Specify event venue address" at bounding box center [245, 230] width 96 height 8
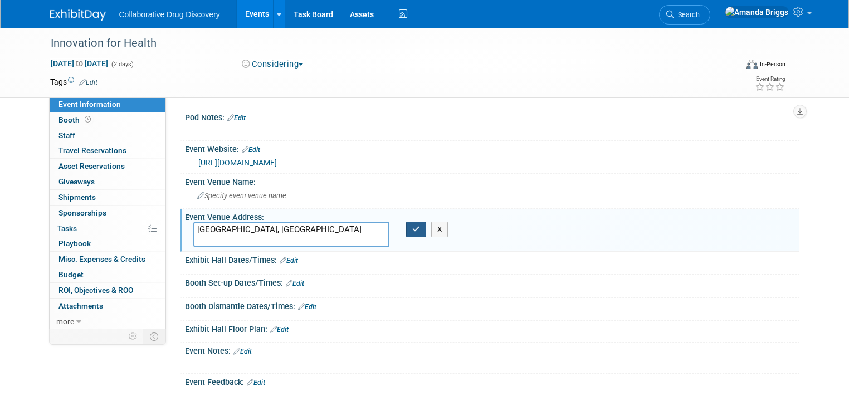
type textarea "Utrecht, The Netherlands"
click at [415, 230] on icon "button" at bounding box center [416, 229] width 8 height 7
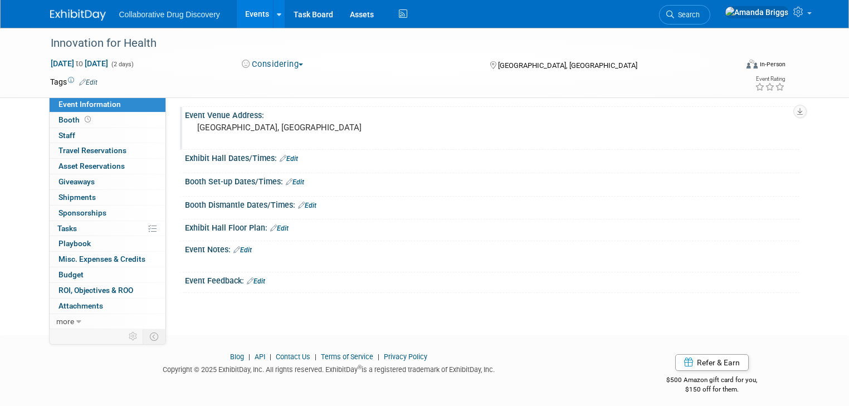
scroll to position [107, 0]
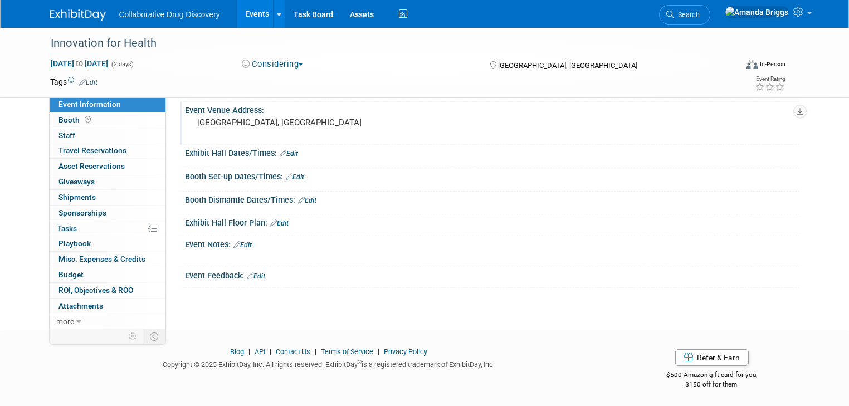
click at [242, 245] on link "Edit" at bounding box center [242, 245] width 18 height 8
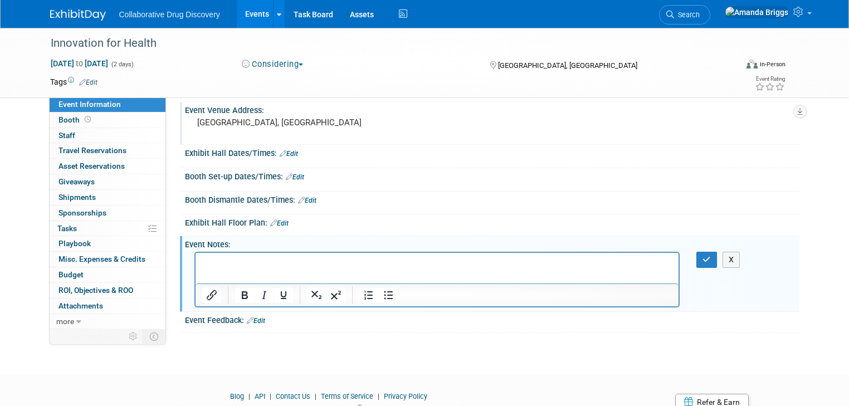
scroll to position [0, 0]
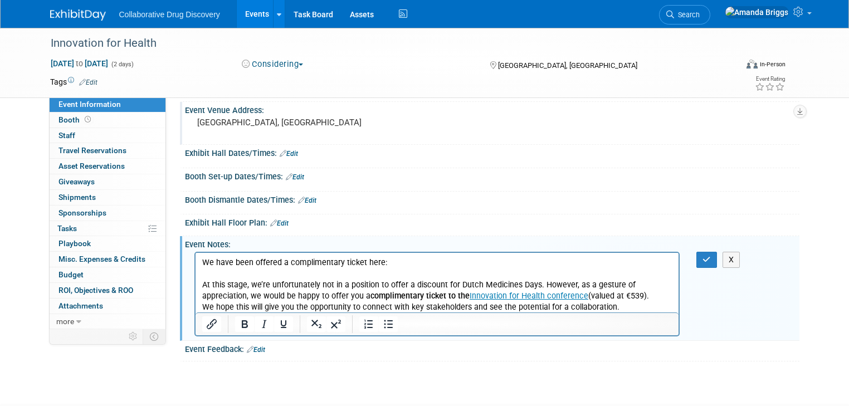
click at [204, 262] on p "We have been offered a complimentary ticket here:" at bounding box center [437, 262] width 471 height 11
click at [429, 263] on p "11AUG2025 - We have been offered a complimentary ticket here:" at bounding box center [437, 262] width 471 height 11
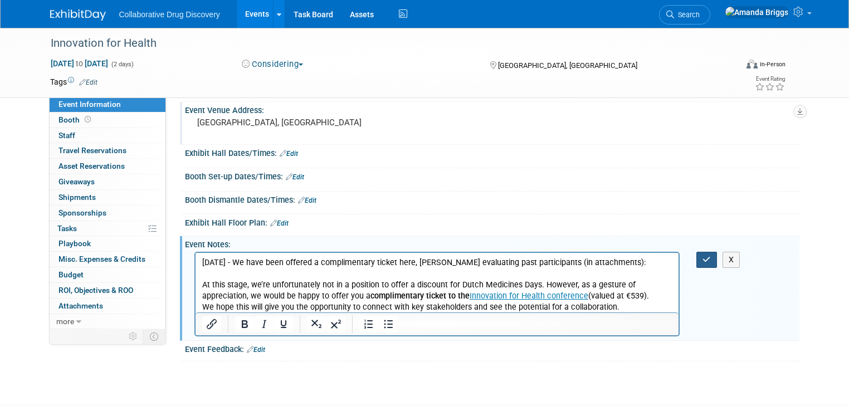
click at [717, 257] on button "button" at bounding box center [707, 260] width 21 height 16
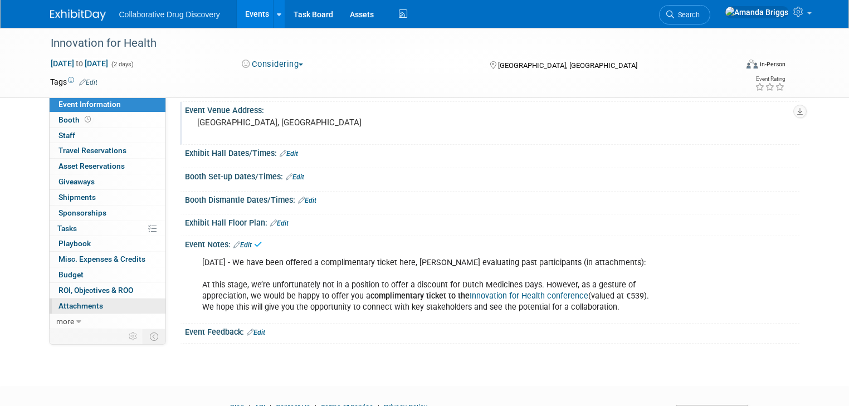
click at [59, 305] on span "Attachments 0" at bounding box center [81, 305] width 45 height 9
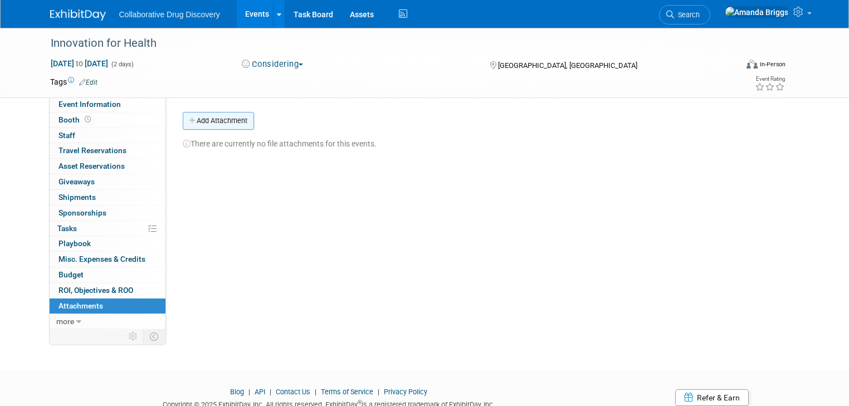
click at [197, 120] on button "Add Attachment" at bounding box center [218, 121] width 71 height 18
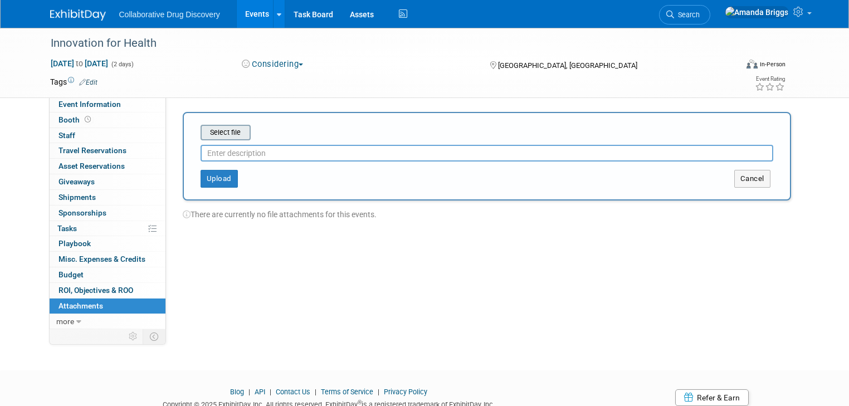
click at [212, 133] on input "file" at bounding box center [183, 132] width 133 height 13
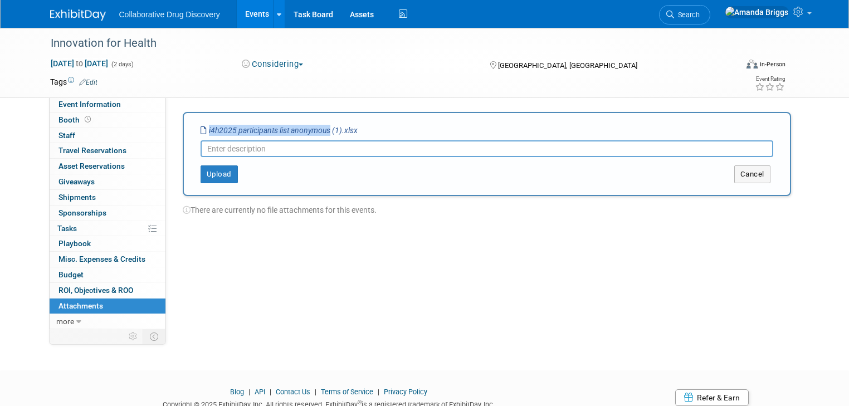
drag, startPoint x: 321, startPoint y: 130, endPoint x: 194, endPoint y: 129, distance: 126.5
click at [201, 129] on icon "i4h2025 participants list anonymous (1).xlsx" at bounding box center [279, 130] width 157 height 9
copy icon "i4h2025 participants list anonymous"
click at [213, 152] on input "text" at bounding box center [487, 148] width 573 height 17
paste input "i4h2025 participants list anonymous"
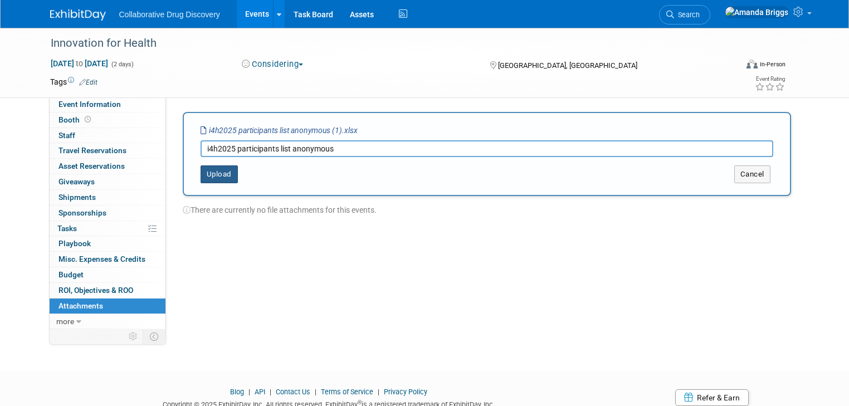
type input "i4h2025 participants list anonymous"
click at [210, 178] on button "Upload" at bounding box center [219, 175] width 37 height 18
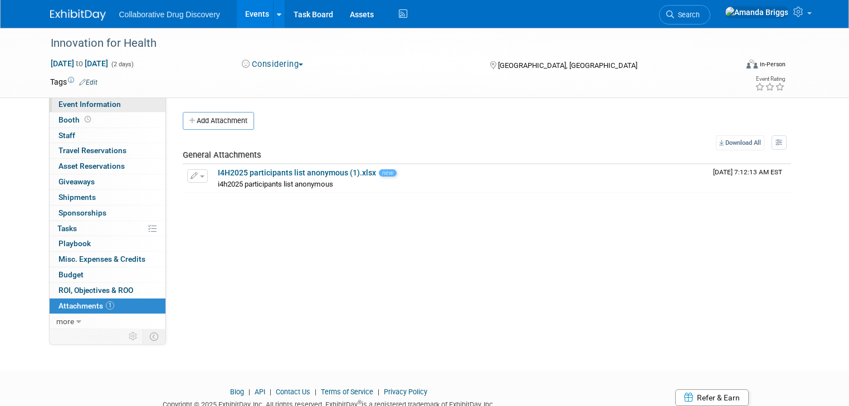
click at [95, 105] on span "Event Information" at bounding box center [90, 104] width 62 height 9
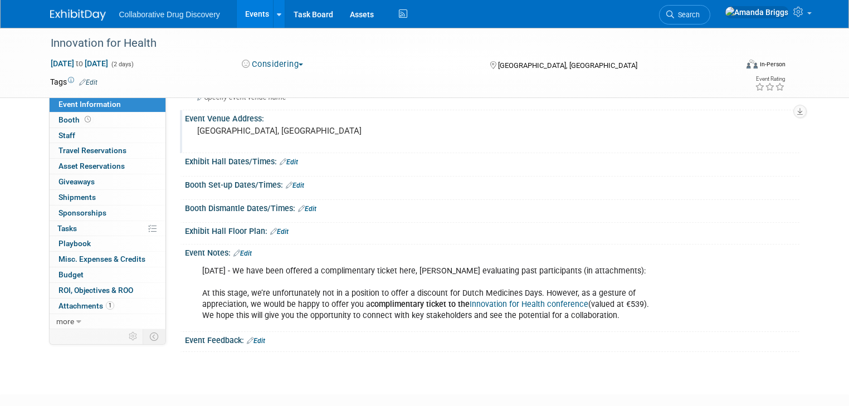
scroll to position [134, 0]
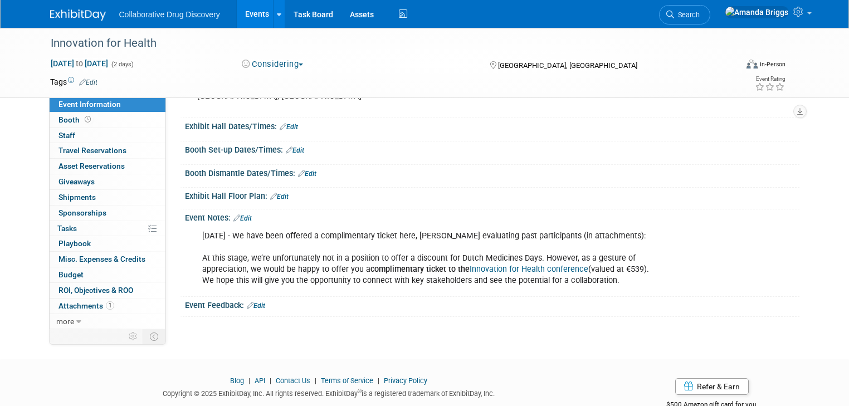
click at [240, 217] on link "Edit" at bounding box center [242, 219] width 18 height 8
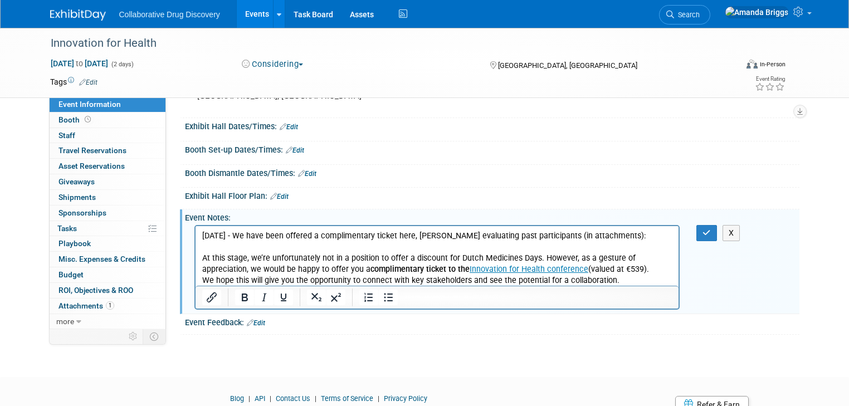
scroll to position [0, 0]
click at [614, 281] on p "11AUG2025 - We have been offered a complimentary ticket here, Daniel evaluating…" at bounding box center [437, 259] width 471 height 56
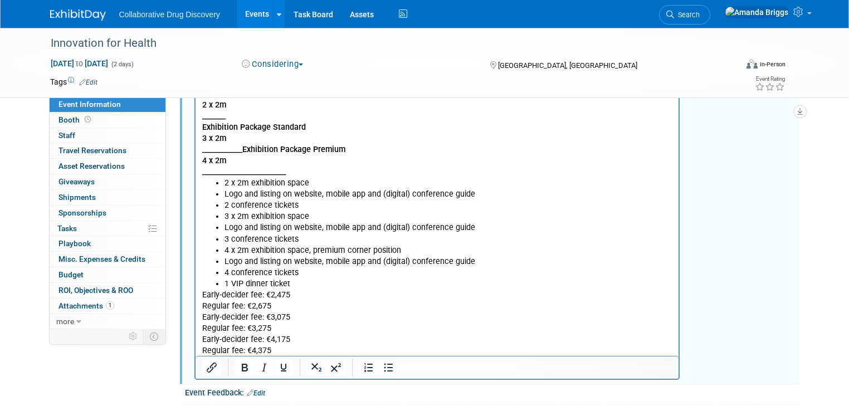
scroll to position [370, 0]
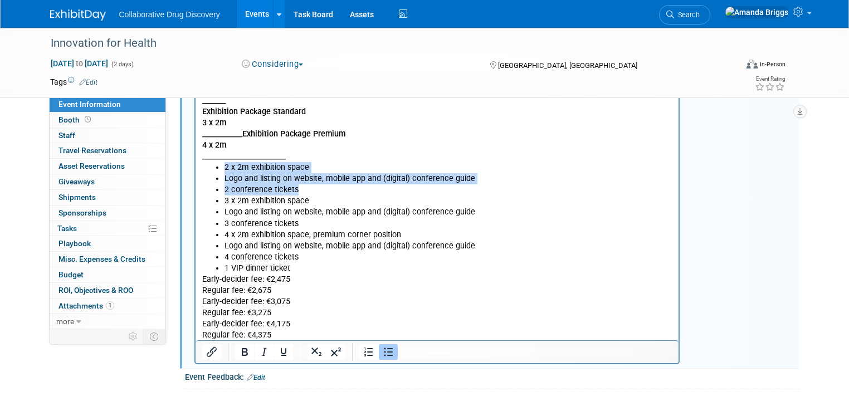
drag, startPoint x: 309, startPoint y: 191, endPoint x: 212, endPoint y: 172, distance: 98.4
click at [212, 172] on ul "2 x 2m exhibition space Logo and listing on website, mobile app and (digital) c…" at bounding box center [437, 179] width 471 height 33
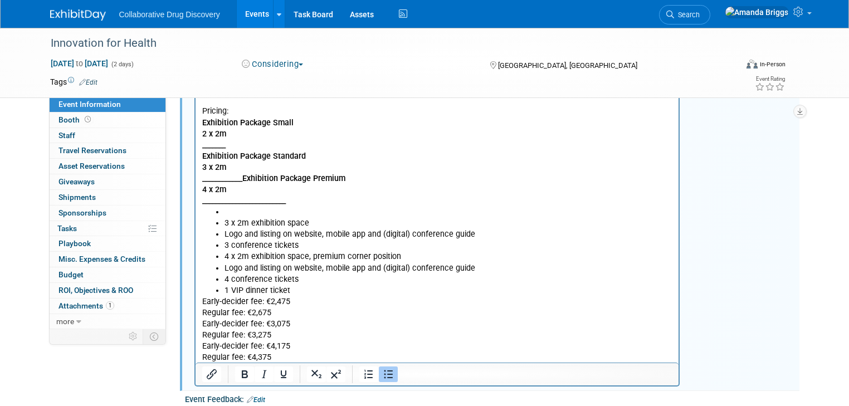
scroll to position [325, 0]
click at [232, 135] on p "Exhibition Package Small 2 x 2m _______ Exhibition Package Standard 3 x 2m ____…" at bounding box center [437, 163] width 471 height 90
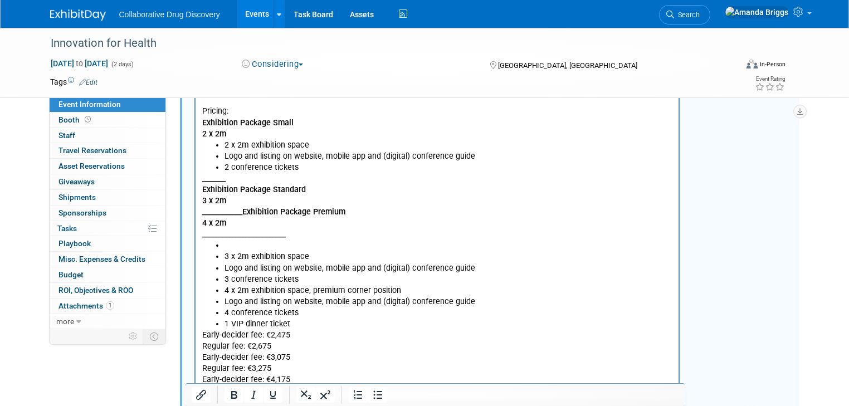
scroll to position [370, 0]
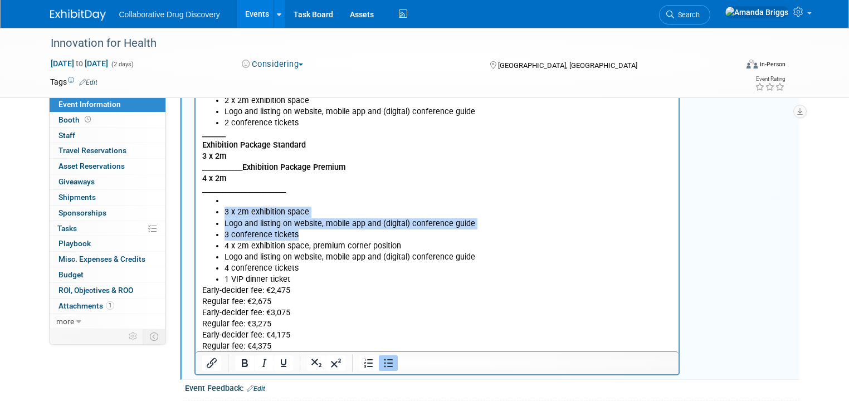
drag, startPoint x: 306, startPoint y: 234, endPoint x: 206, endPoint y: 217, distance: 101.7
click at [206, 217] on ul "3 x 2m exhibition space Logo and listing on website, mobile app and (digital) c…" at bounding box center [437, 223] width 471 height 33
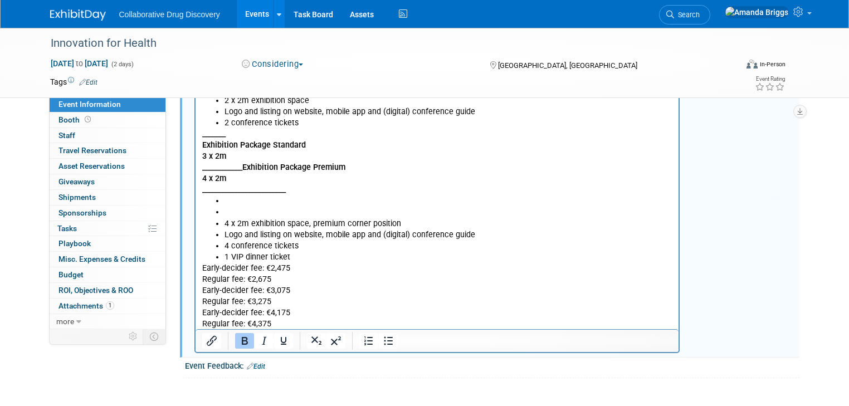
click at [308, 149] on p "_______ Exhibition Package Standard 3 x 2m ____________ Exhibition Package Prem…" at bounding box center [437, 162] width 471 height 67
click at [227, 156] on p "3 x 2m ____________ Exhibition Package Premium 4 x 2m _________________________" at bounding box center [437, 174] width 471 height 45
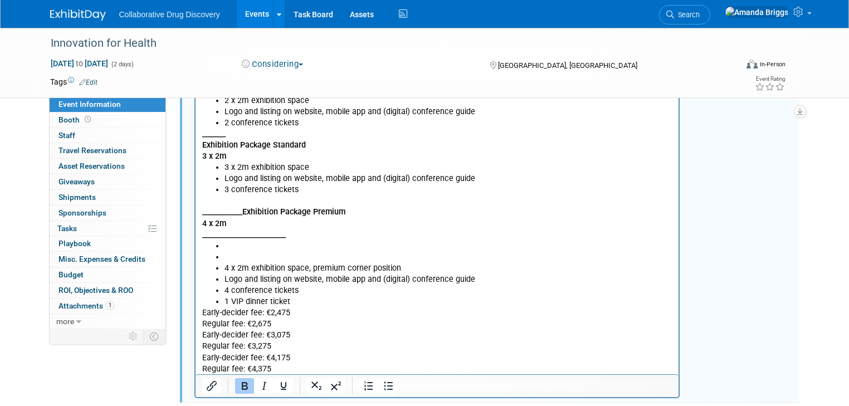
click at [242, 212] on b "____________" at bounding box center [222, 212] width 40 height 9
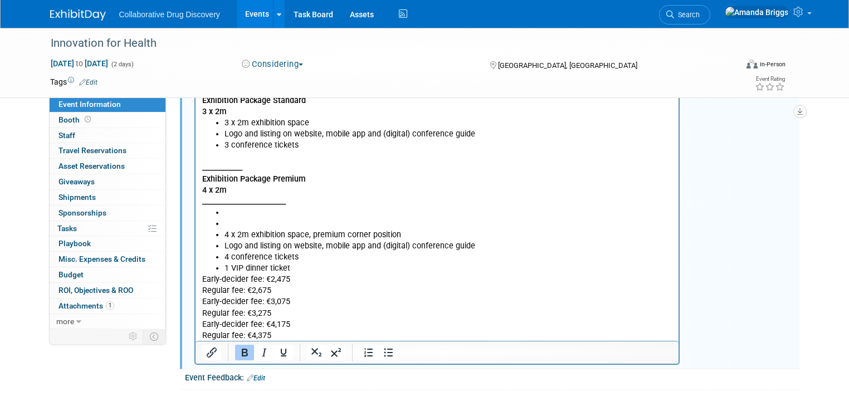
scroll to position [459, 0]
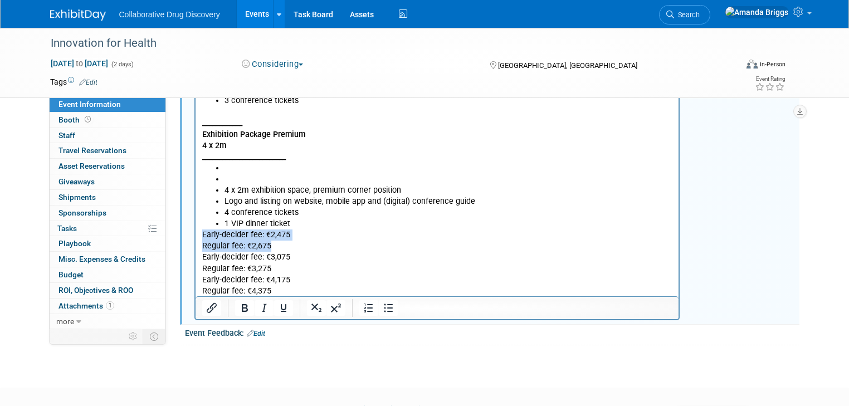
drag, startPoint x: 280, startPoint y: 245, endPoint x: 197, endPoint y: 236, distance: 84.0
click at [197, 236] on html "11AUG2025 - We have been offered a complimentary ticket here, Daniel evaluating…" at bounding box center [437, 99] width 484 height 396
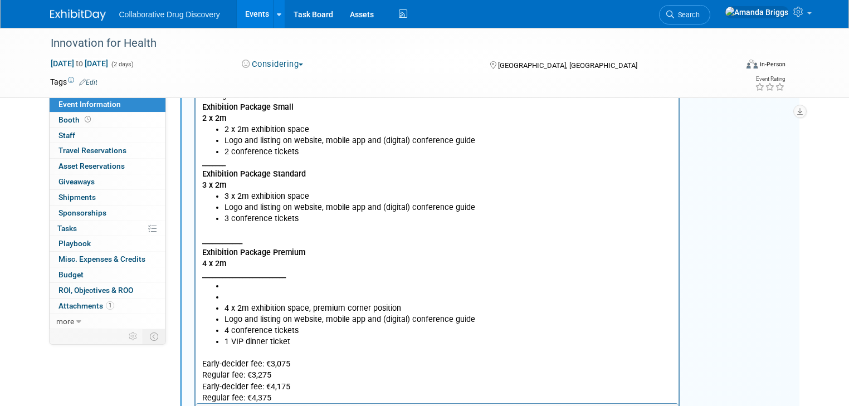
scroll to position [325, 0]
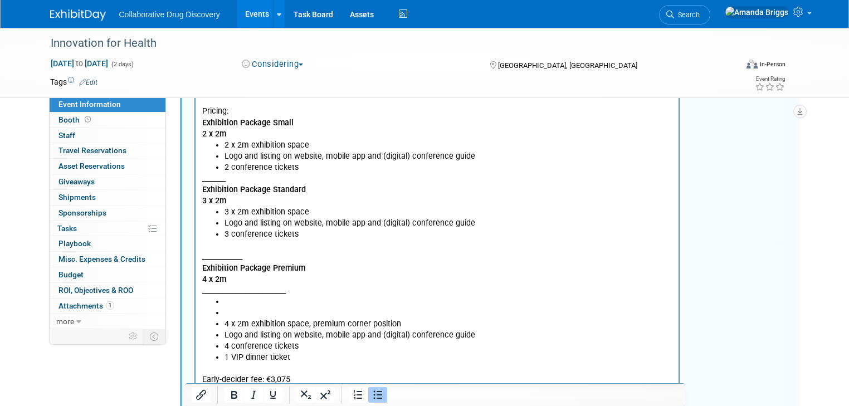
click at [297, 169] on li "2 conference tickets" at bounding box center [448, 167] width 449 height 11
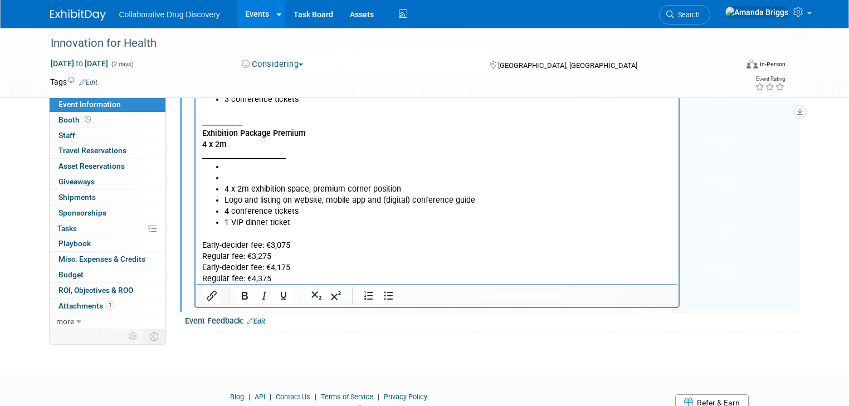
scroll to position [504, 0]
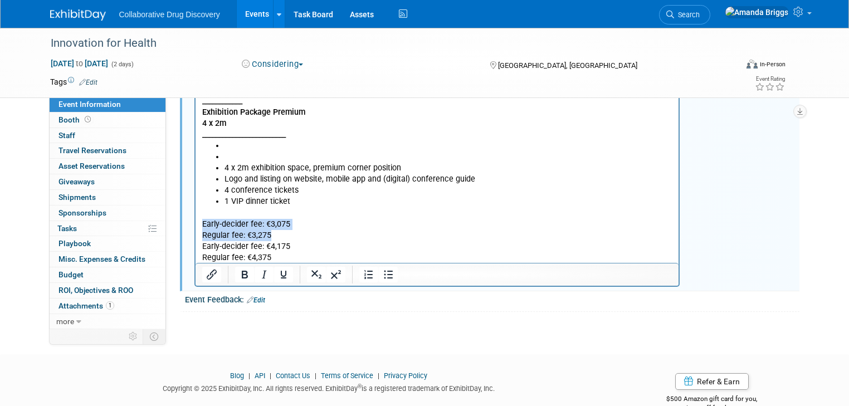
drag, startPoint x: 286, startPoint y: 234, endPoint x: 377, endPoint y: 82, distance: 177.0
click at [195, 229] on html "11AUG2025 - We have been offered a complimentary ticket here, Daniel evaluating…" at bounding box center [437, 60] width 484 height 407
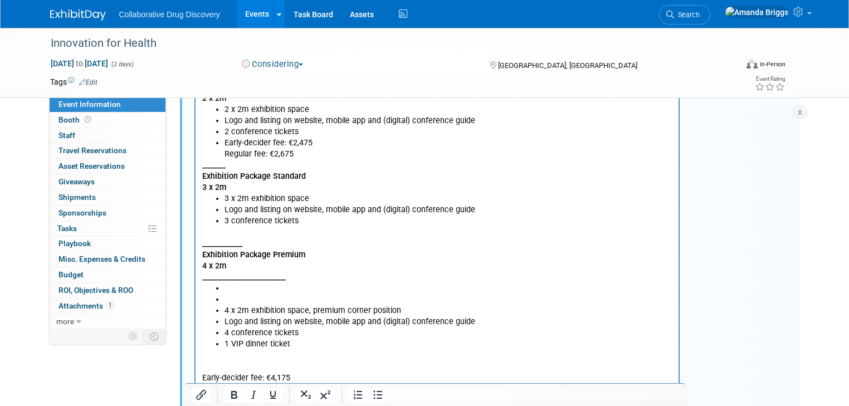
scroll to position [325, 0]
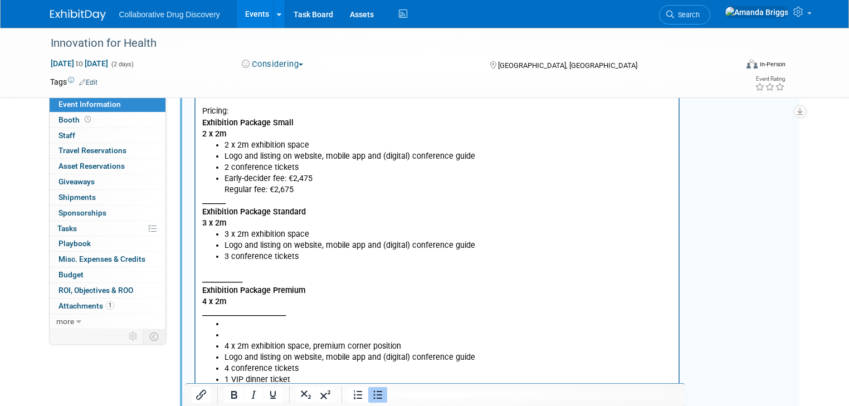
click at [301, 259] on li "3 conference tickets" at bounding box center [448, 256] width 449 height 11
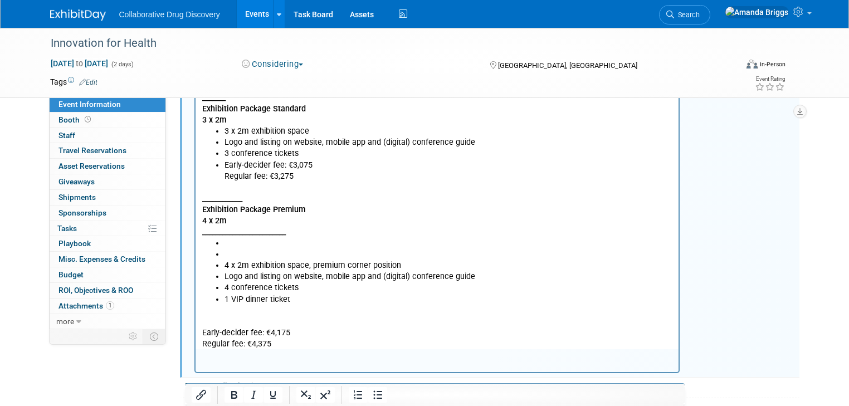
scroll to position [459, 0]
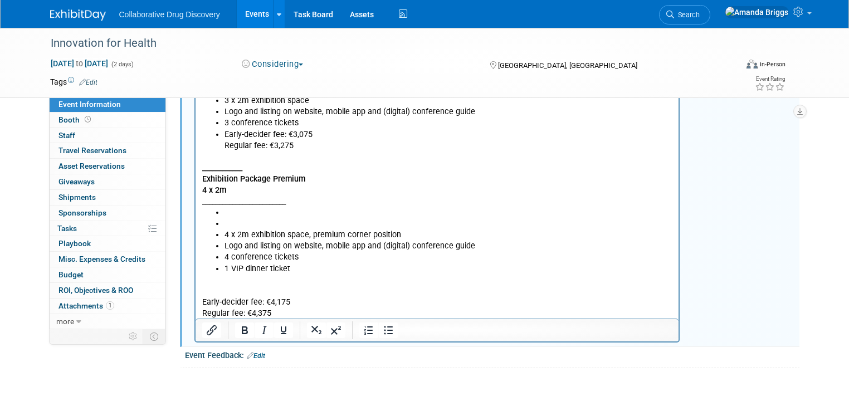
click at [224, 223] on li "Rich Text Area. Press ALT-0 for help." at bounding box center [448, 224] width 449 height 11
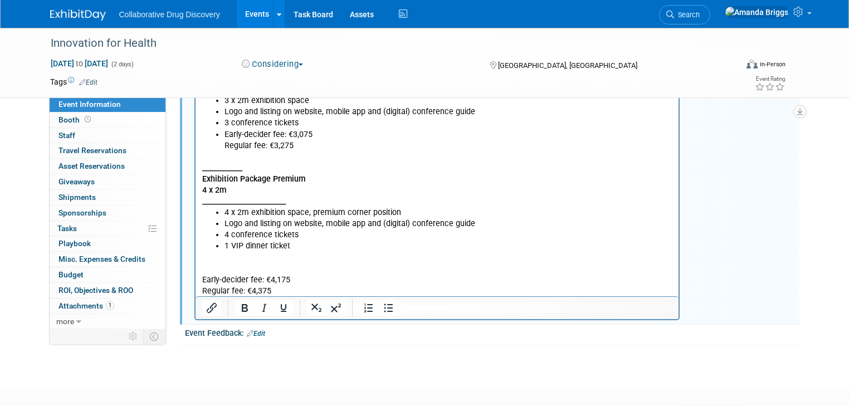
click at [241, 270] on p "Rich Text Area. Press ALT-0 for help." at bounding box center [437, 269] width 471 height 11
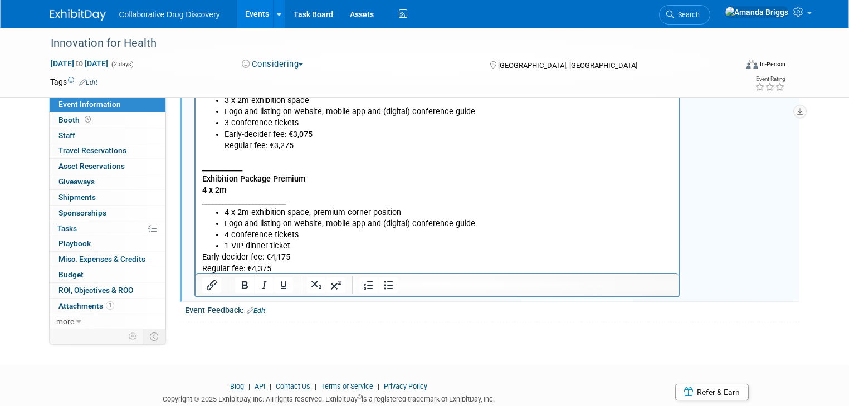
click at [295, 270] on p "Early-decider fee: €4,175 Regular fee: €4,375" at bounding box center [437, 263] width 471 height 22
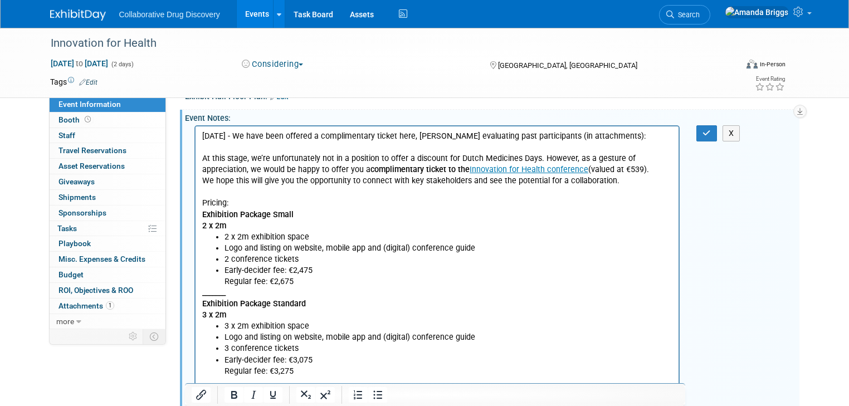
scroll to position [147, 0]
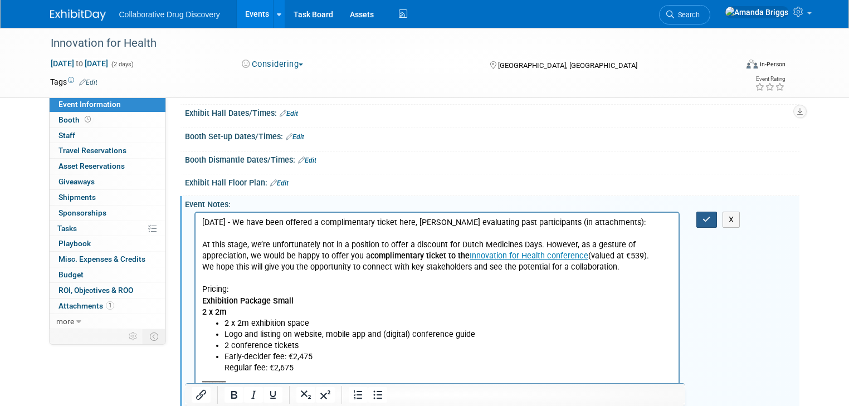
click at [717, 218] on button "button" at bounding box center [707, 220] width 21 height 16
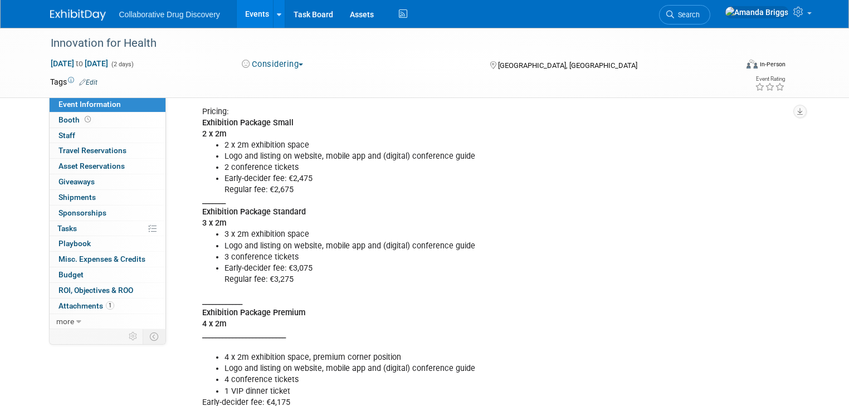
scroll to position [281, 0]
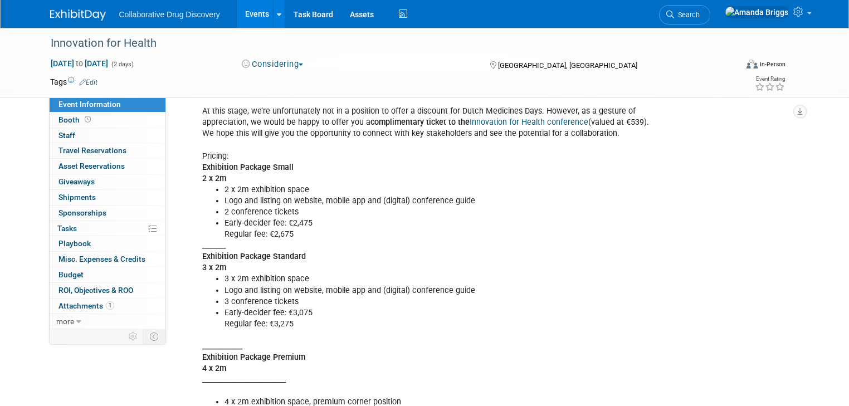
click at [85, 83] on link "Edit" at bounding box center [88, 83] width 18 height 8
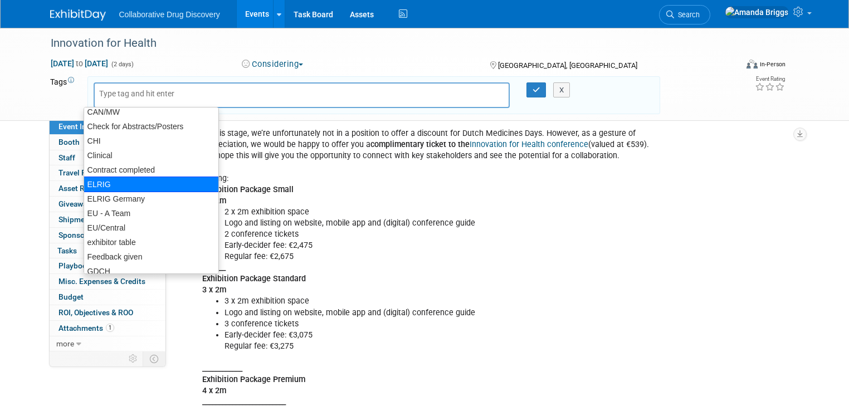
scroll to position [223, 0]
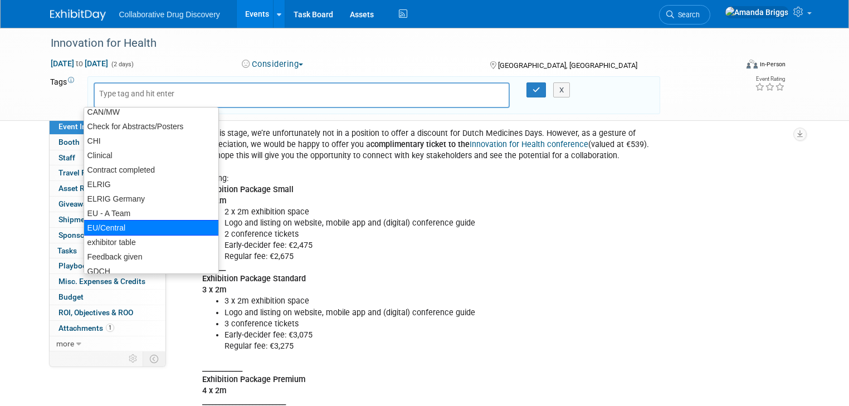
click at [122, 228] on div "EU/Central" at bounding box center [151, 228] width 135 height 16
type input "EU/Central"
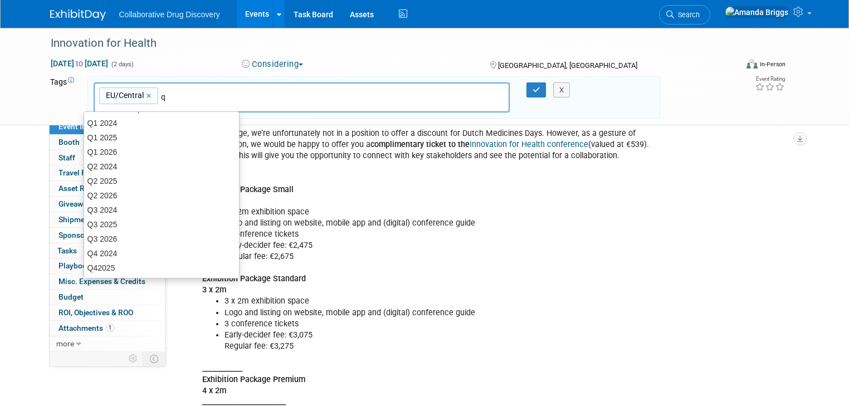
scroll to position [42, 0]
type input "q1"
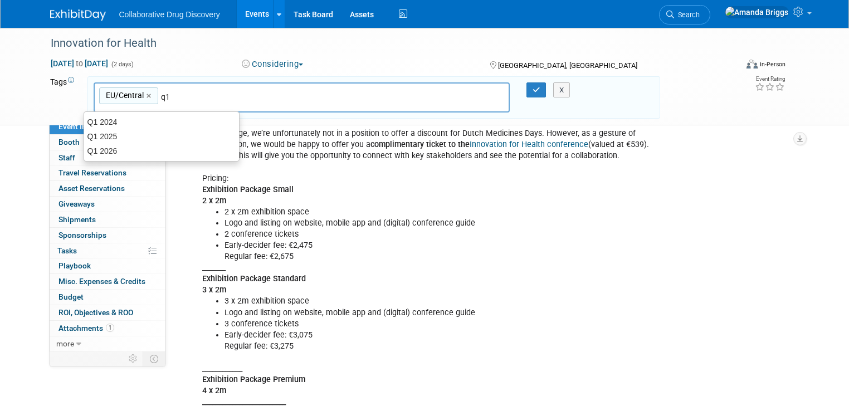
scroll to position [0, 0]
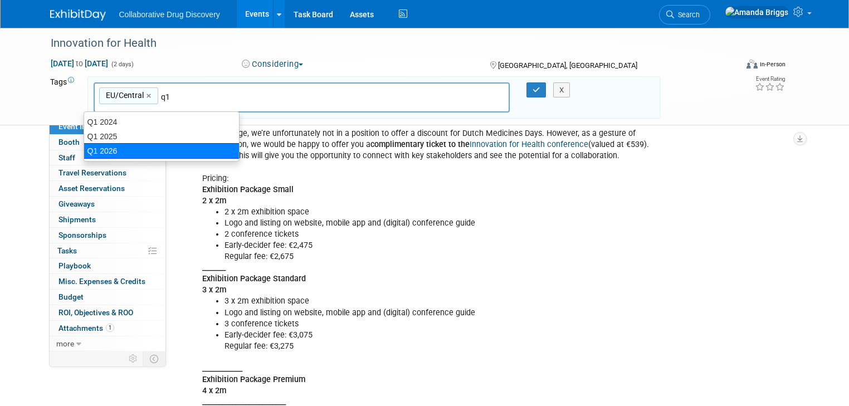
click at [148, 148] on div "Q1 2026" at bounding box center [162, 151] width 156 height 16
type input "EU/Central, Q1 2026"
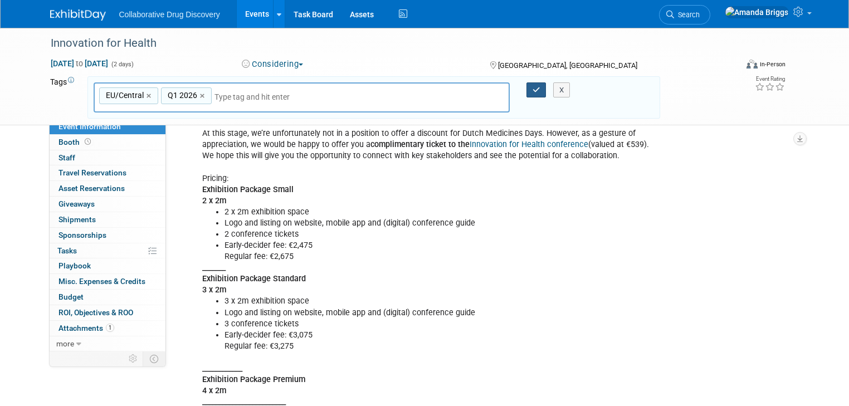
click at [543, 89] on button "button" at bounding box center [537, 90] width 20 height 16
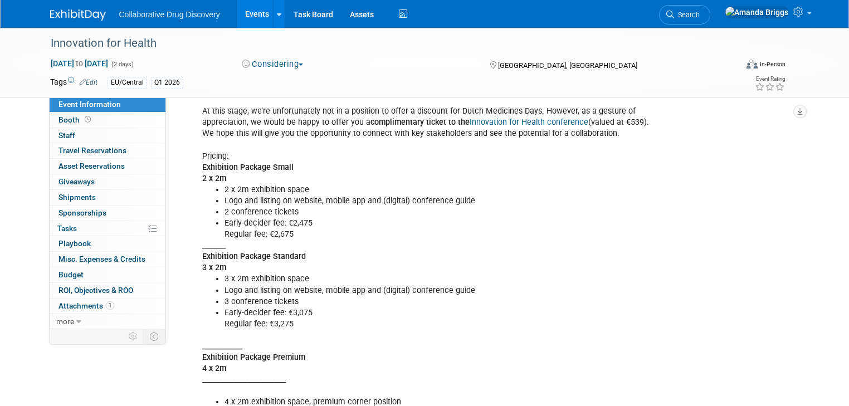
click at [85, 82] on link "Edit" at bounding box center [88, 83] width 18 height 8
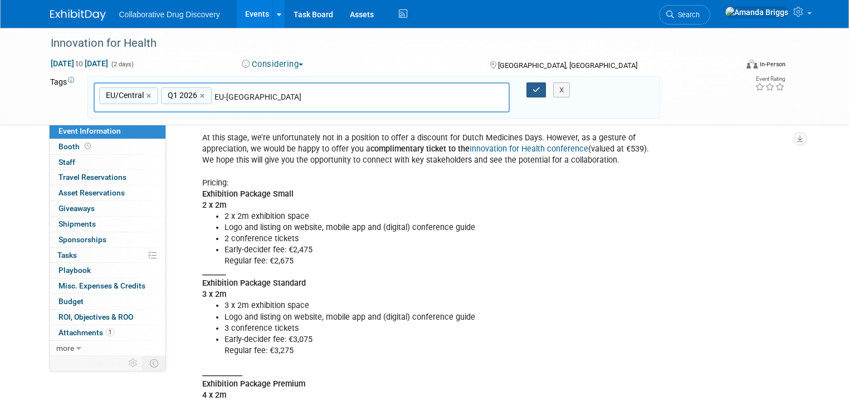
type input "EU-East Pod"
click at [539, 91] on icon "button" at bounding box center [537, 89] width 8 height 7
type input "EU/Central,Q1 2026,EU-East Pod"
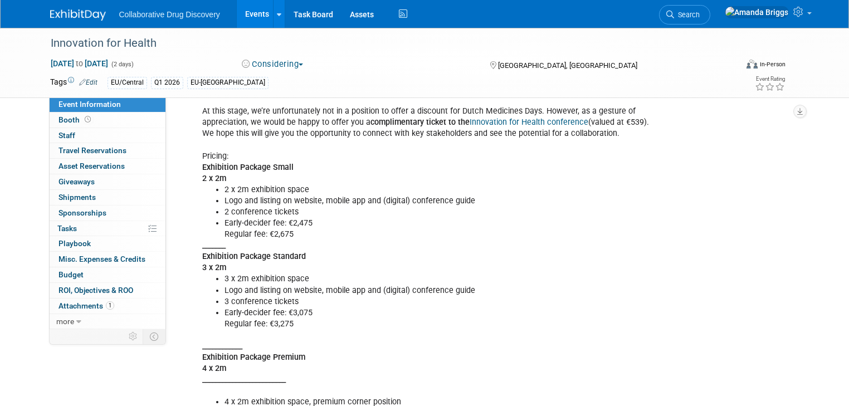
click at [82, 79] on link "Edit" at bounding box center [88, 83] width 18 height 8
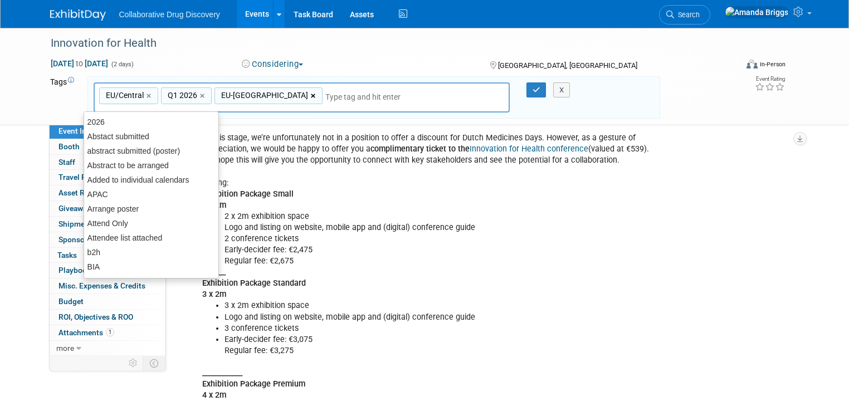
click at [311, 95] on link "×" at bounding box center [314, 96] width 7 height 13
type input "EU/Central, Q1 2026"
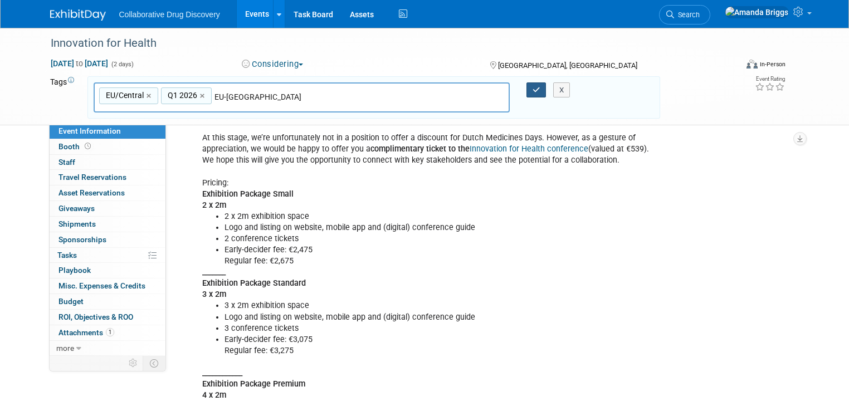
type input "EU-[GEOGRAPHIC_DATA]"
click at [539, 88] on icon "button" at bounding box center [537, 89] width 8 height 7
type input "EU/Central, Q1 2026,EU-West Pod"
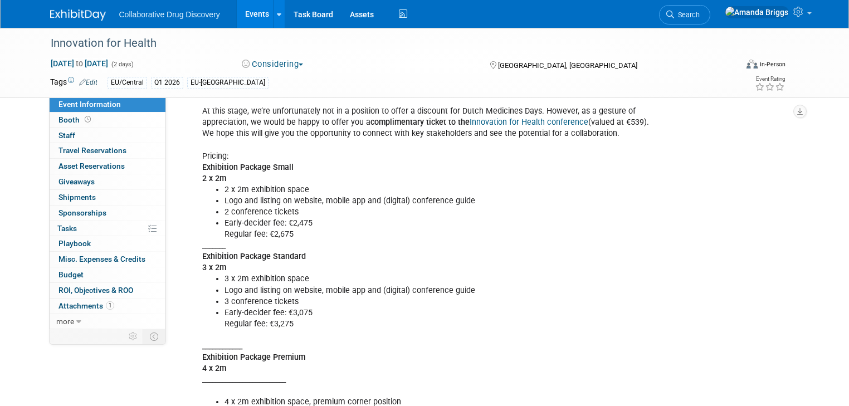
click at [247, 16] on link "Events" at bounding box center [257, 14] width 41 height 28
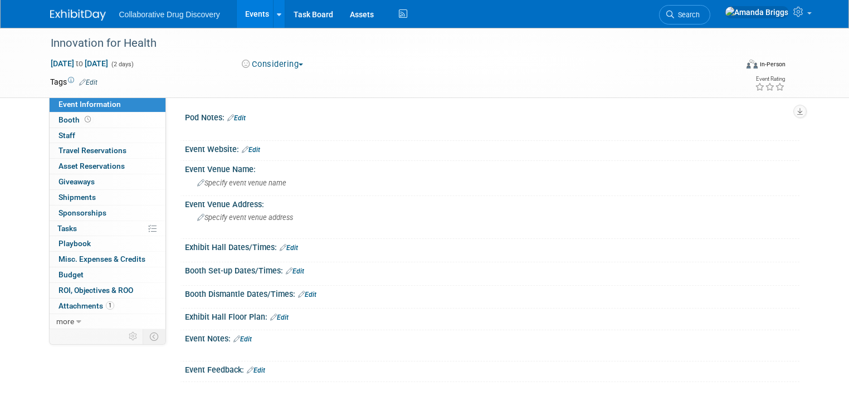
click at [247, 13] on link "Events" at bounding box center [257, 14] width 41 height 28
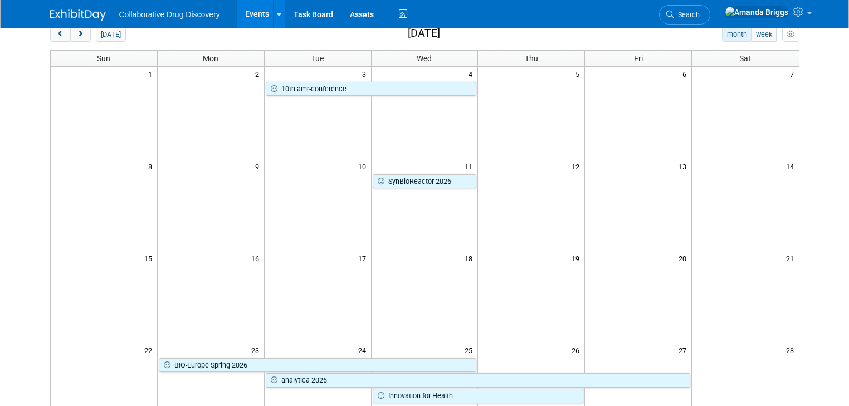
scroll to position [178, 0]
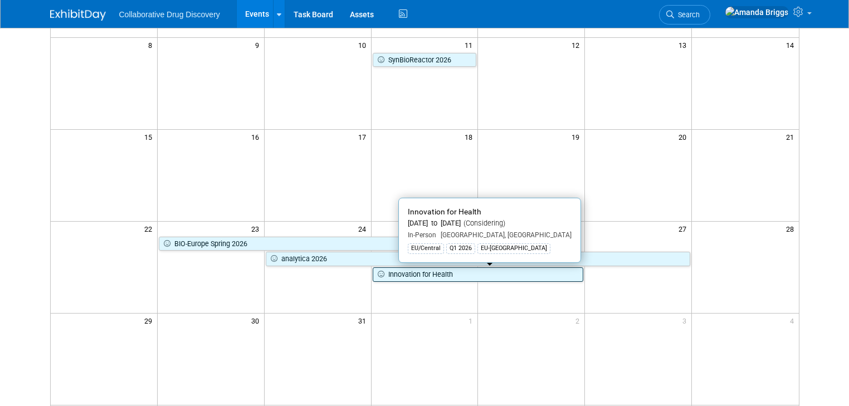
click at [408, 273] on link "Innovation for Health" at bounding box center [478, 274] width 211 height 14
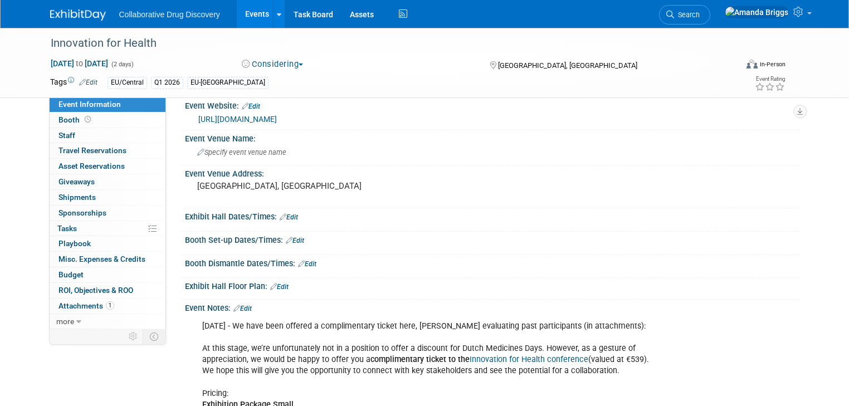
scroll to position [134, 0]
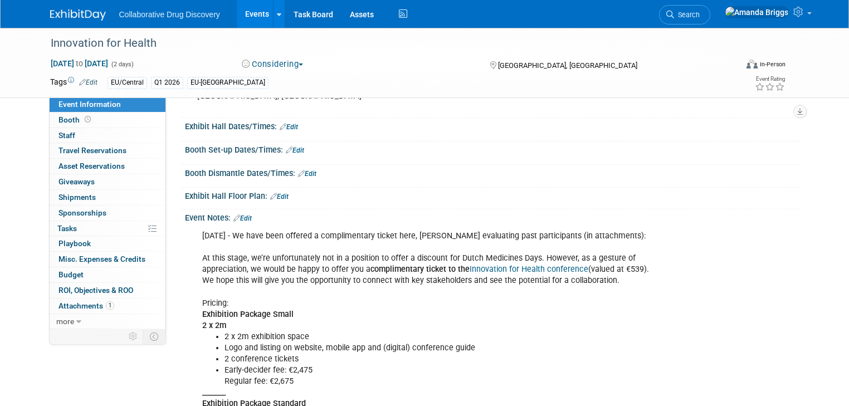
click at [249, 16] on link "Events" at bounding box center [257, 14] width 41 height 28
